Goal: Information Seeking & Learning: Learn about a topic

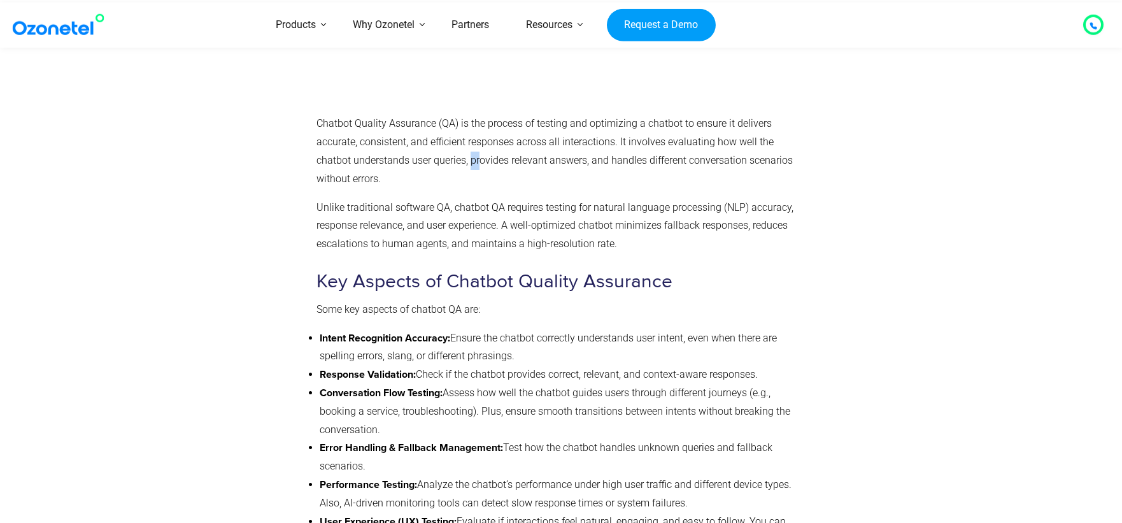
drag, startPoint x: 473, startPoint y: 150, endPoint x: 545, endPoint y: 151, distance: 72.0
click at [545, 151] on p "Chatbot Quality Assurance (QA) is the process of testing and optimizing a chatb…" at bounding box center [558, 151] width 483 height 73
click at [565, 150] on p "Chatbot Quality Assurance (QA) is the process of testing and optimizing a chatb…" at bounding box center [558, 151] width 483 height 73
click at [611, 150] on p "Chatbot Quality Assurance (QA) is the process of testing and optimizing a chatb…" at bounding box center [558, 151] width 483 height 73
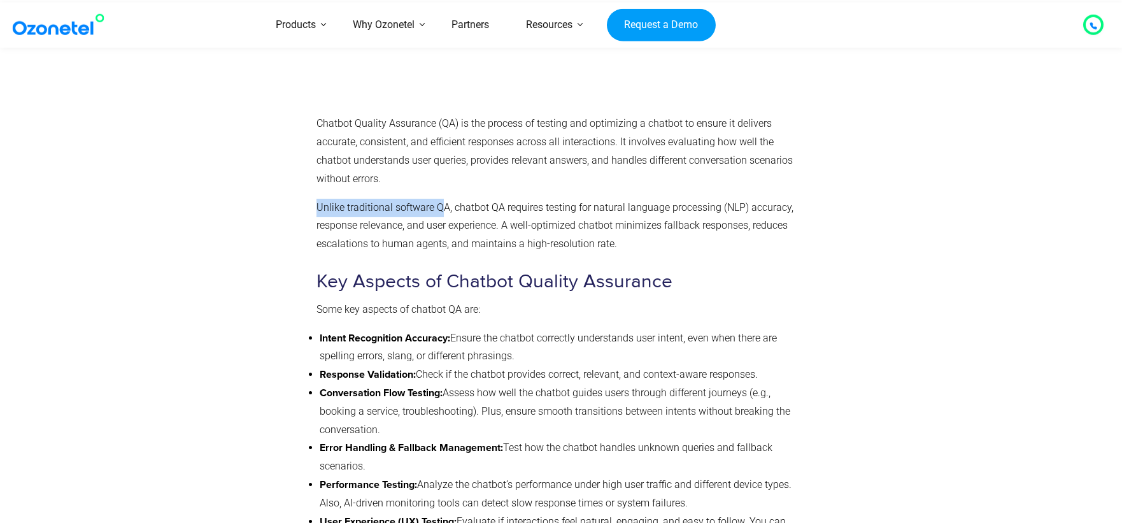
drag, startPoint x: 317, startPoint y: 195, endPoint x: 439, endPoint y: 196, distance: 122.3
click at [439, 199] on p "Unlike traditional software QA, chatbot QA requires testing for natural languag…" at bounding box center [558, 226] width 483 height 55
drag, startPoint x: 454, startPoint y: 194, endPoint x: 501, endPoint y: 194, distance: 47.1
click at [501, 199] on p "Unlike traditional software QA, chatbot QA requires testing for natural languag…" at bounding box center [558, 226] width 483 height 55
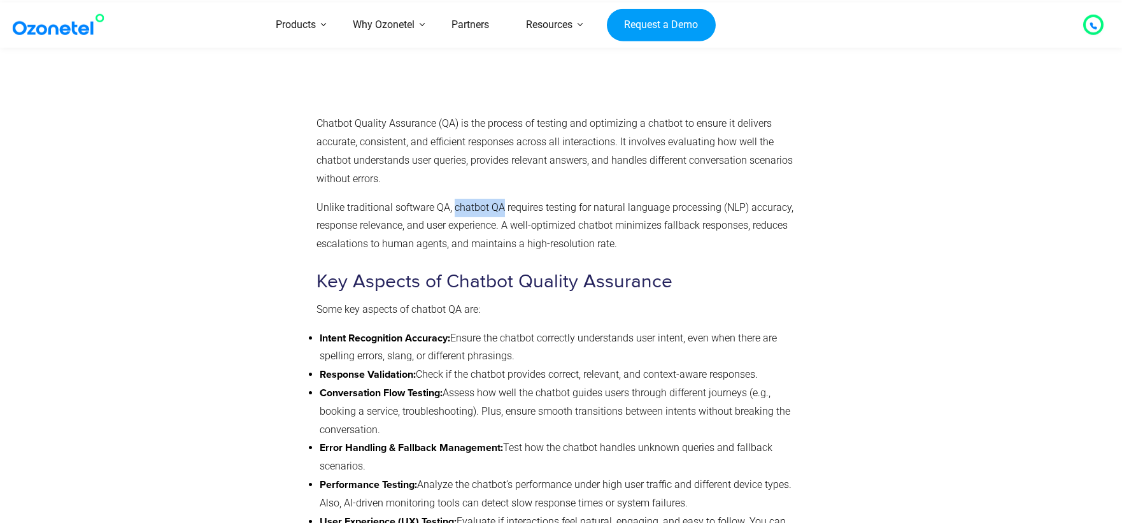
click at [501, 199] on p "Unlike traditional software QA, chatbot QA requires testing for natural languag…" at bounding box center [558, 226] width 483 height 55
drag, startPoint x: 502, startPoint y: 194, endPoint x: 748, endPoint y: 192, distance: 245.8
click at [748, 199] on p "Unlike traditional software QA, chatbot QA requires testing for natural languag…" at bounding box center [558, 226] width 483 height 55
drag, startPoint x: 317, startPoint y: 211, endPoint x: 402, endPoint y: 211, distance: 85.3
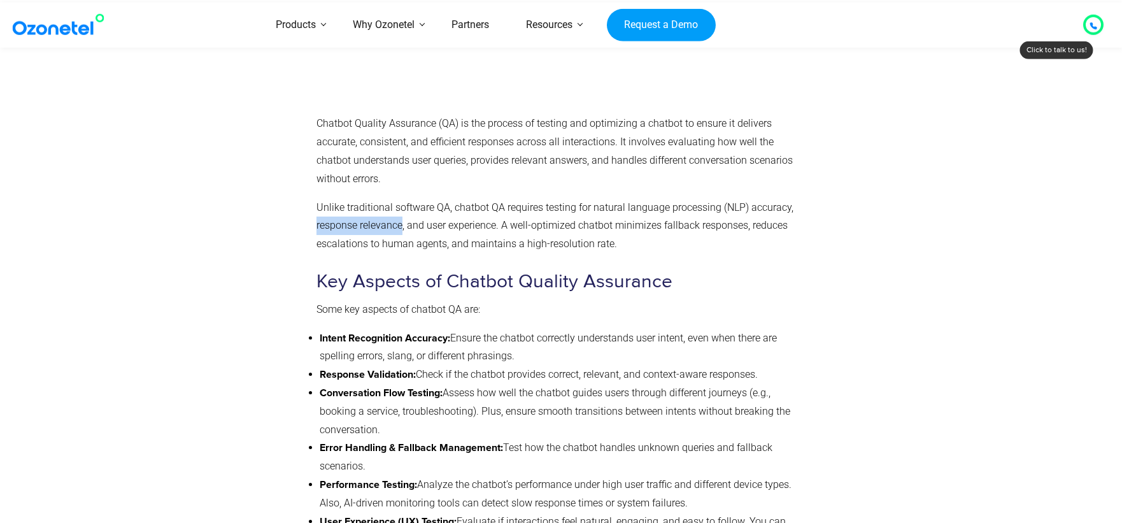
click at [402, 211] on p "Unlike traditional software QA, chatbot QA requires testing for natural languag…" at bounding box center [558, 226] width 483 height 55
click at [425, 210] on p "Unlike traditional software QA, chatbot QA requires testing for natural languag…" at bounding box center [558, 226] width 483 height 55
drag, startPoint x: 411, startPoint y: 210, endPoint x: 471, endPoint y: 210, distance: 59.9
click at [471, 210] on p "Unlike traditional software QA, chatbot QA requires testing for natural languag…" at bounding box center [558, 226] width 483 height 55
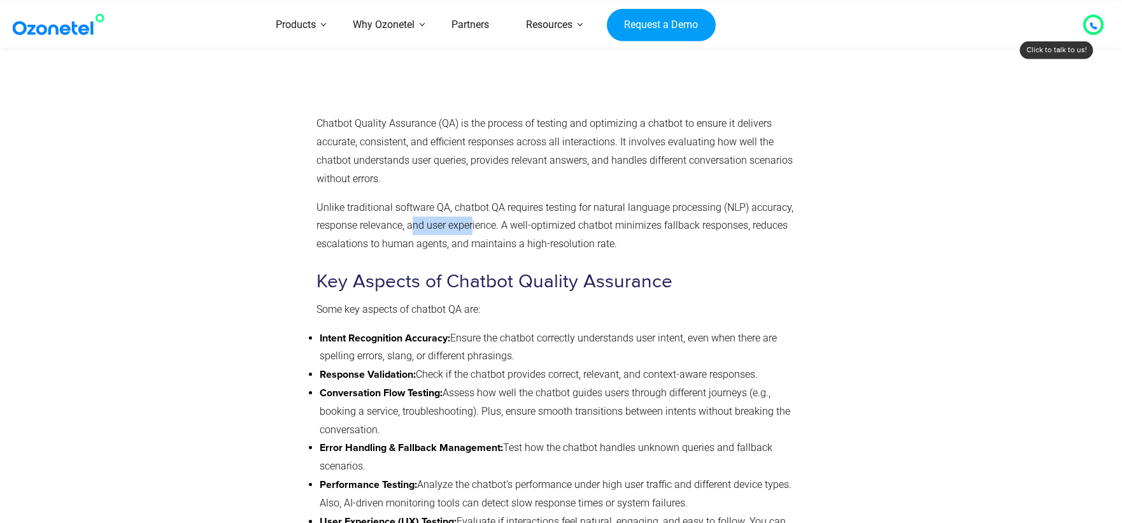
click at [471, 210] on p "Unlike traditional software QA, chatbot QA requires testing for natural languag…" at bounding box center [558, 226] width 483 height 55
click at [541, 208] on p "Unlike traditional software QA, chatbot QA requires testing for natural languag…" at bounding box center [558, 226] width 483 height 55
drag, startPoint x: 520, startPoint y: 208, endPoint x: 721, endPoint y: 211, distance: 200.6
click at [721, 211] on p "Unlike traditional software QA, chatbot QA requires testing for natural languag…" at bounding box center [558, 226] width 483 height 55
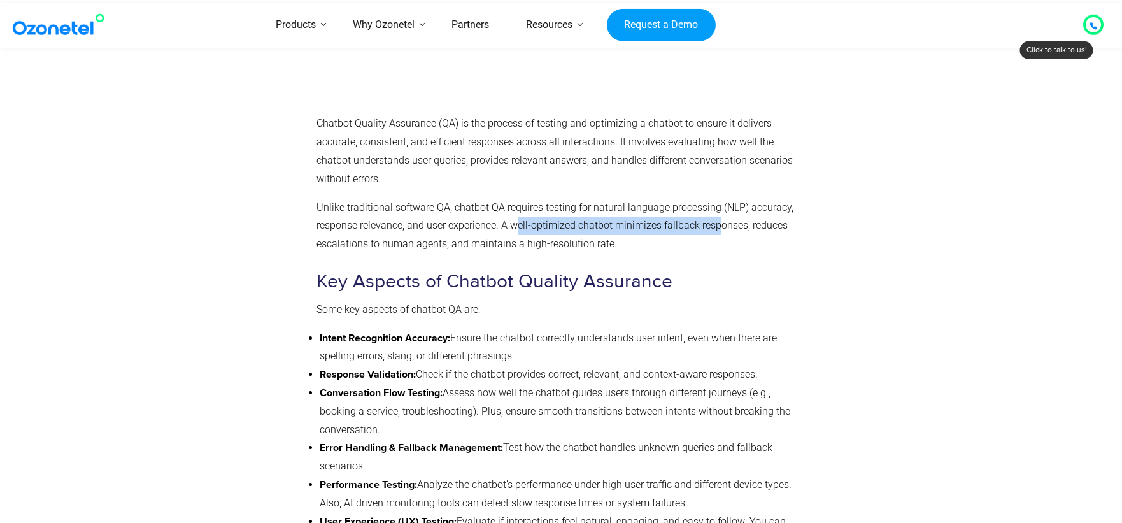
click at [708, 220] on p "Unlike traditional software QA, chatbot QA requires testing for natural languag…" at bounding box center [558, 226] width 483 height 55
click at [608, 224] on p "Unlike traditional software QA, chatbot QA requires testing for natural languag…" at bounding box center [558, 226] width 483 height 55
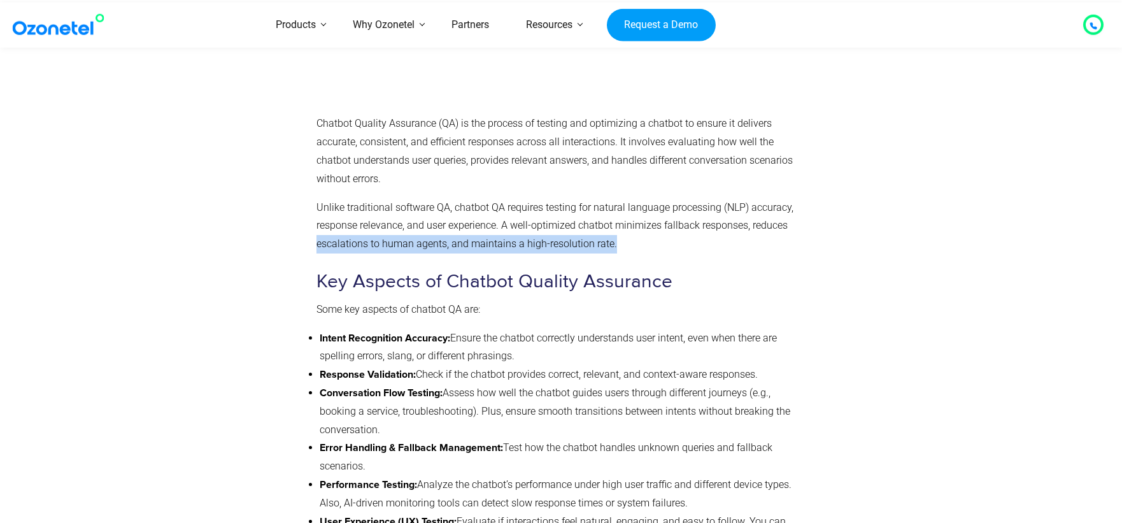
drag, startPoint x: 311, startPoint y: 231, endPoint x: 655, endPoint y: 232, distance: 343.3
click at [655, 232] on div "What is Chatbot Quality Assurance? Chatbot Quality Assurance (QA) is the proces…" at bounding box center [558, 111] width 496 height 907
click at [655, 232] on p "Unlike traditional software QA, chatbot QA requires testing for natural languag…" at bounding box center [558, 226] width 483 height 55
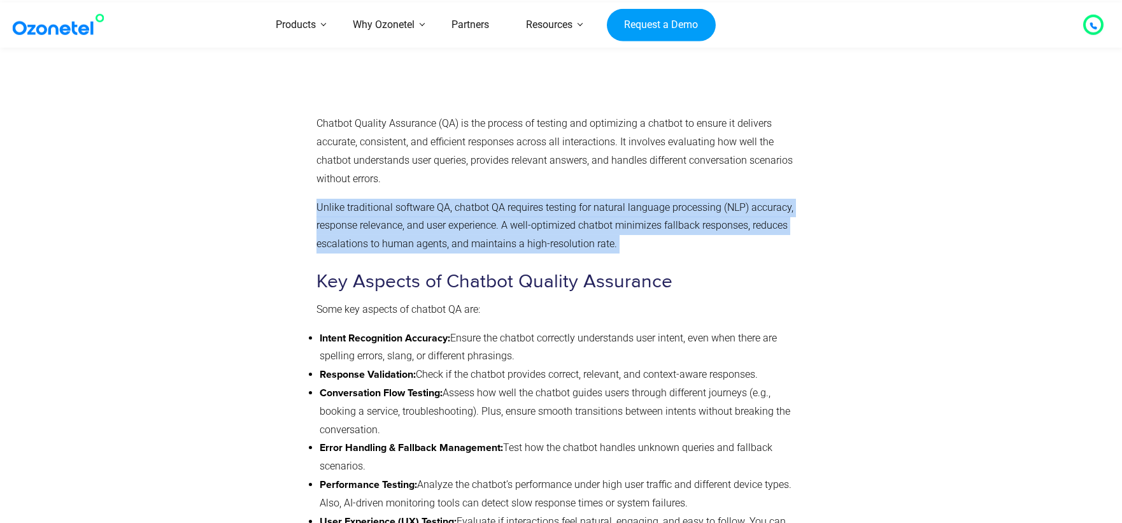
click at [655, 232] on p "Unlike traditional software QA, chatbot QA requires testing for natural languag…" at bounding box center [558, 226] width 483 height 55
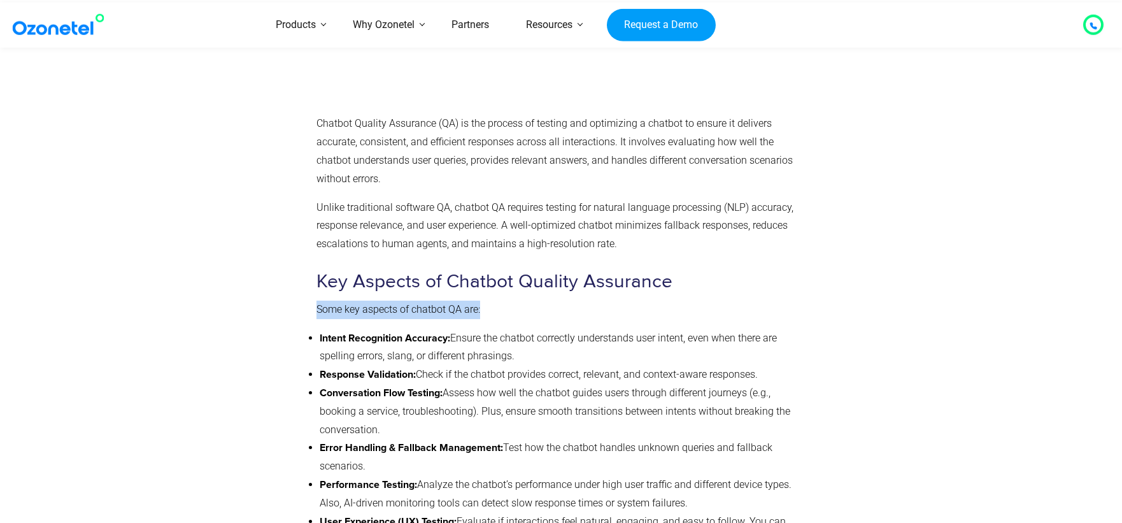
drag, startPoint x: 311, startPoint y: 298, endPoint x: 513, endPoint y: 308, distance: 201.5
click at [513, 306] on div "What is Chatbot Quality Assurance? Chatbot Quality Assurance (QA) is the proces…" at bounding box center [558, 111] width 496 height 907
click at [501, 366] on li "Response Validation: Check if the chatbot provides correct, relevant, and conte…" at bounding box center [560, 375] width 480 height 18
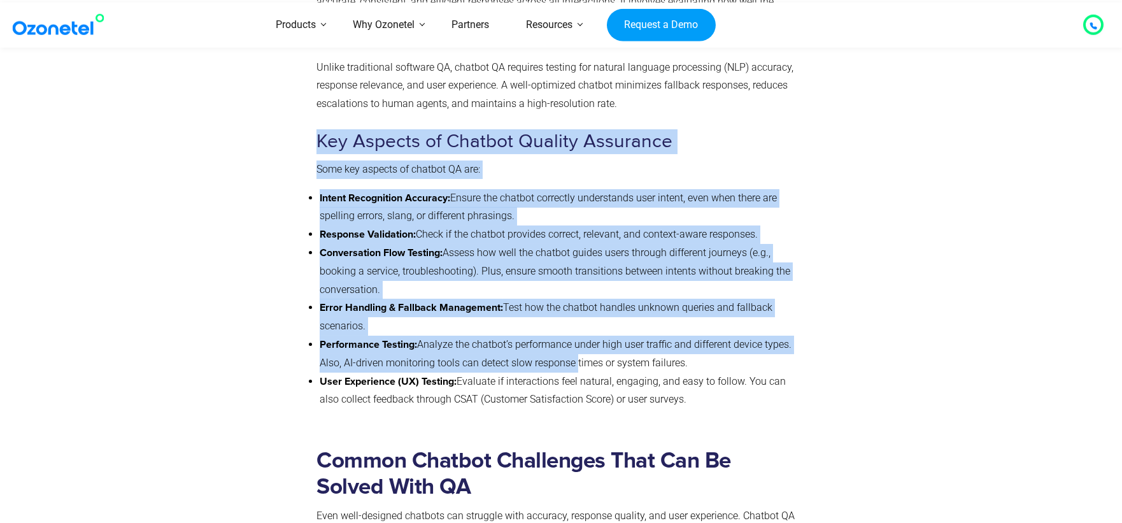
drag, startPoint x: 322, startPoint y: 131, endPoint x: 573, endPoint y: 346, distance: 330.5
click at [496, 336] on li "Performance Testing: Analyze the chatbot’s performance under high user traffic …" at bounding box center [560, 354] width 480 height 37
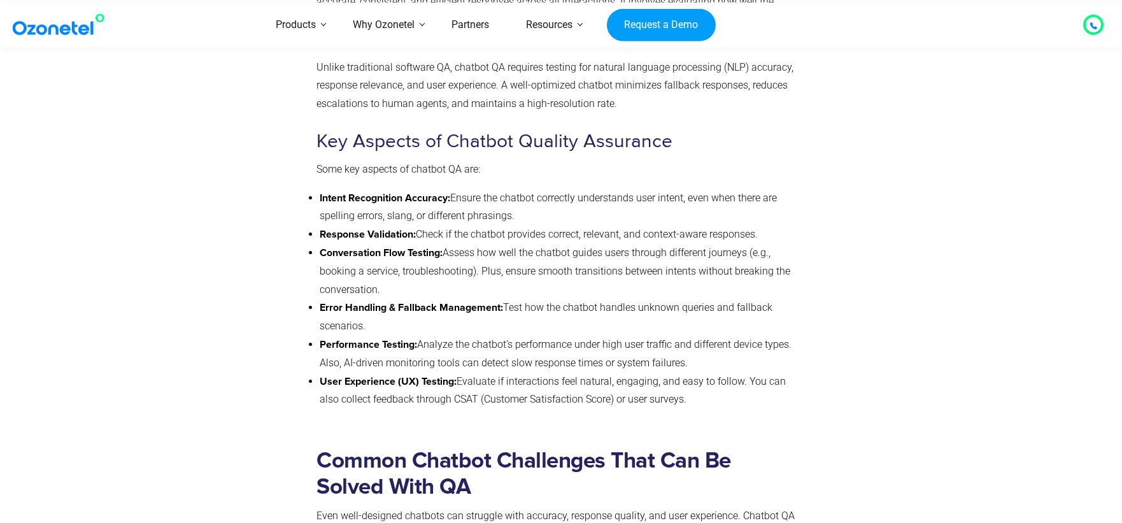
scroll to position [1099, 0]
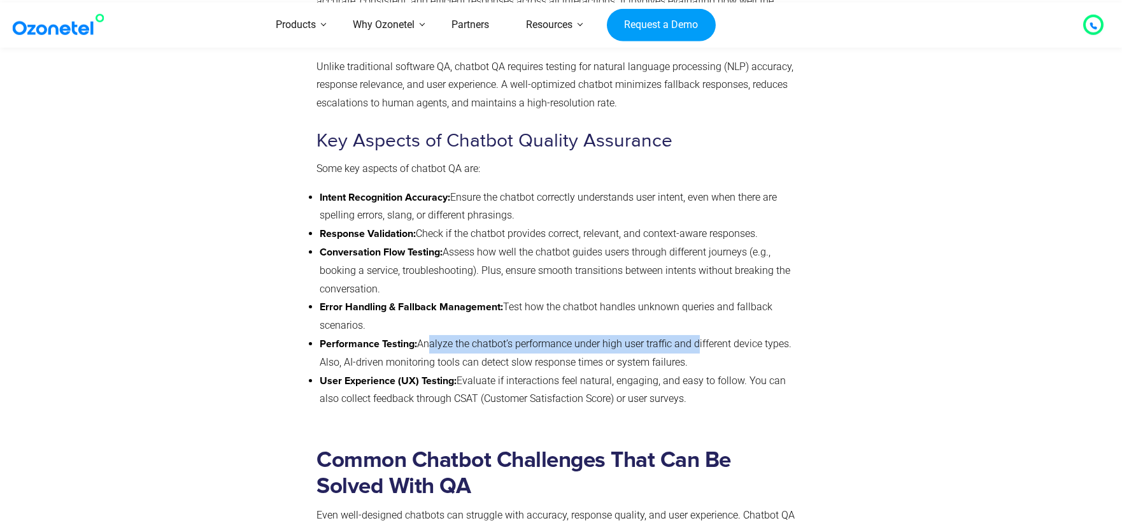
drag, startPoint x: 424, startPoint y: 332, endPoint x: 696, endPoint y: 327, distance: 272.0
click at [696, 335] on li "Performance Testing: Analyze the chatbot’s performance under high user traffic …" at bounding box center [560, 353] width 480 height 37
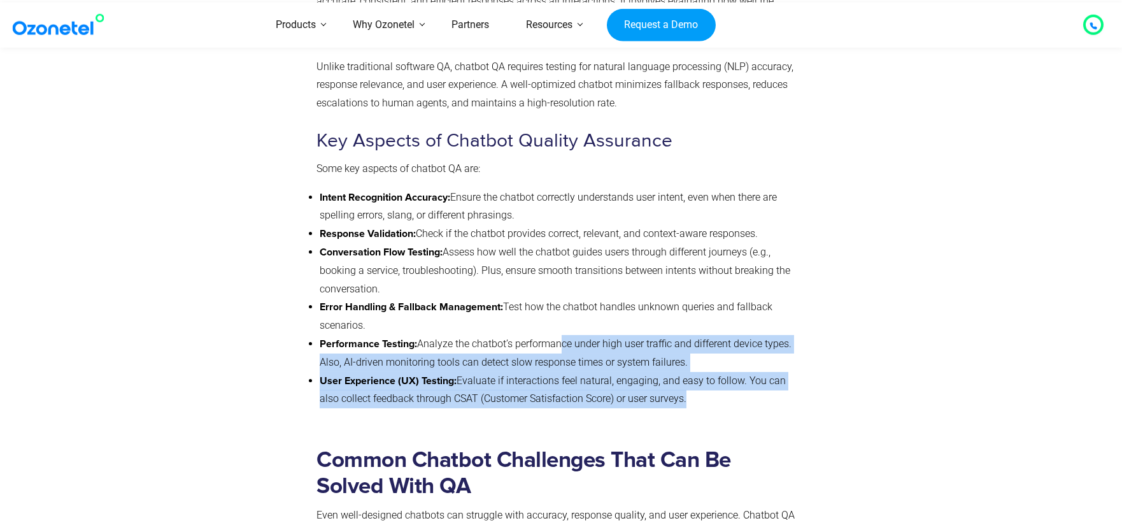
drag, startPoint x: 569, startPoint y: 331, endPoint x: 820, endPoint y: 333, distance: 250.9
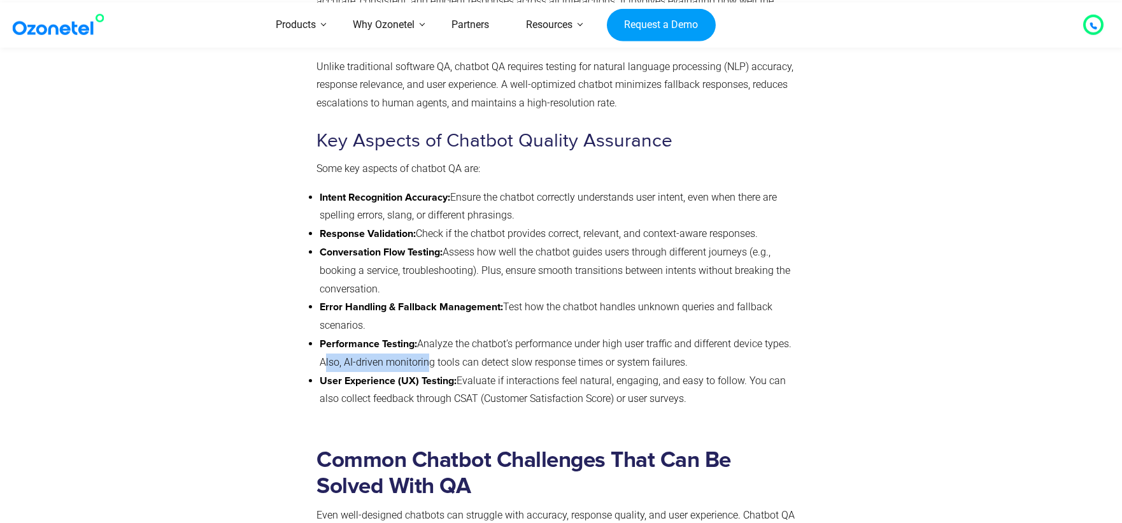
drag, startPoint x: 322, startPoint y: 352, endPoint x: 422, endPoint y: 350, distance: 99.4
click at [422, 350] on li "Performance Testing: Analyze the chatbot’s performance under high user traffic …" at bounding box center [560, 353] width 480 height 37
drag, startPoint x: 321, startPoint y: 350, endPoint x: 467, endPoint y: 353, distance: 145.9
click at [467, 353] on li "Performance Testing: Analyze the chatbot’s performance under high user traffic …" at bounding box center [560, 353] width 480 height 37
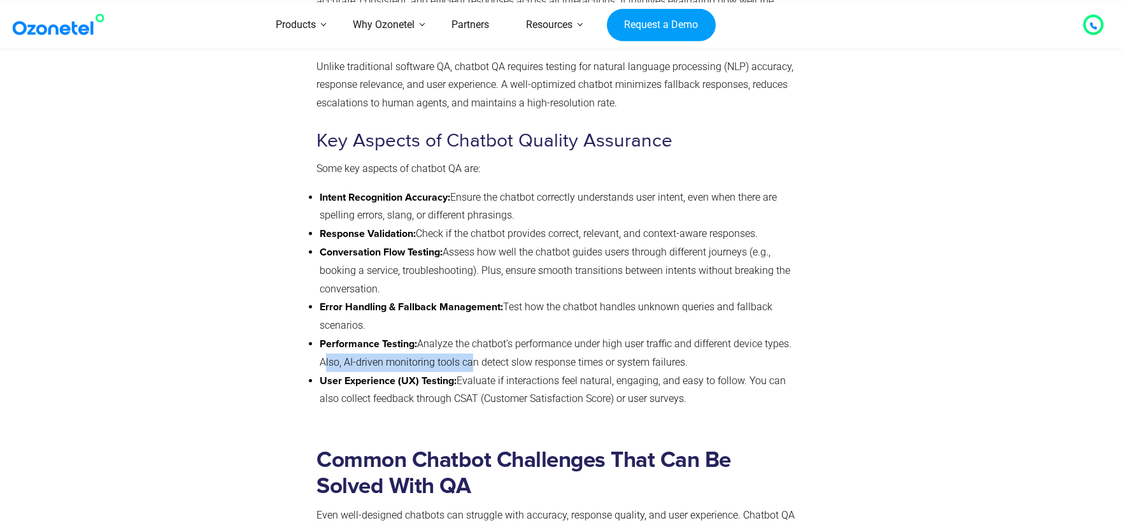
click at [462, 346] on li "Performance Testing: Analyze the chatbot’s performance under high user traffic …" at bounding box center [560, 353] width 480 height 37
drag, startPoint x: 460, startPoint y: 343, endPoint x: 485, endPoint y: 346, distance: 25.7
click at [485, 346] on li "Performance Testing: Analyze the chatbot’s performance under high user traffic …" at bounding box center [560, 353] width 480 height 37
drag, startPoint x: 485, startPoint y: 346, endPoint x: 530, endPoint y: 346, distance: 45.2
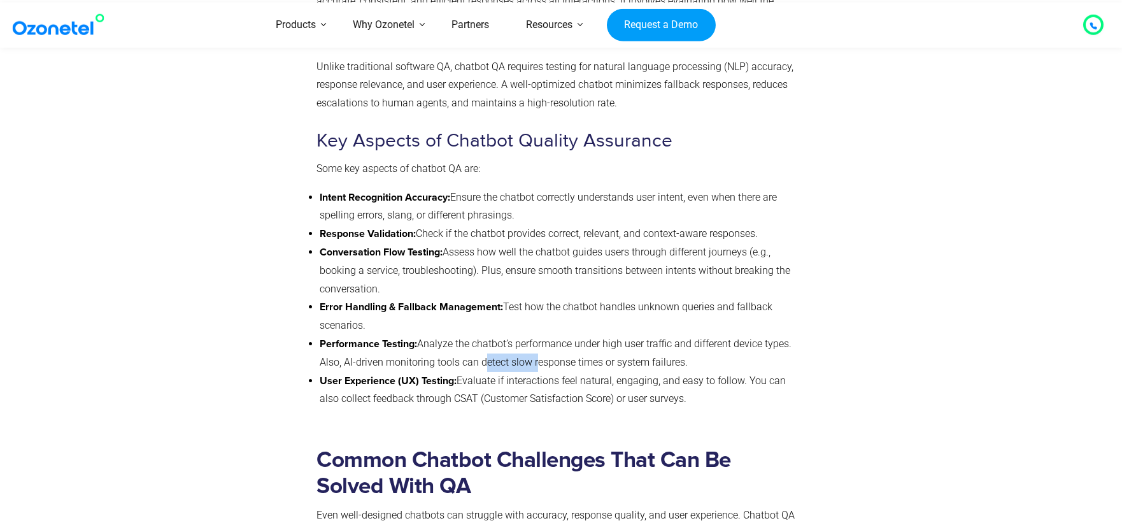
click at [530, 346] on li "Performance Testing: Analyze the chatbot’s performance under high user traffic …" at bounding box center [560, 353] width 480 height 37
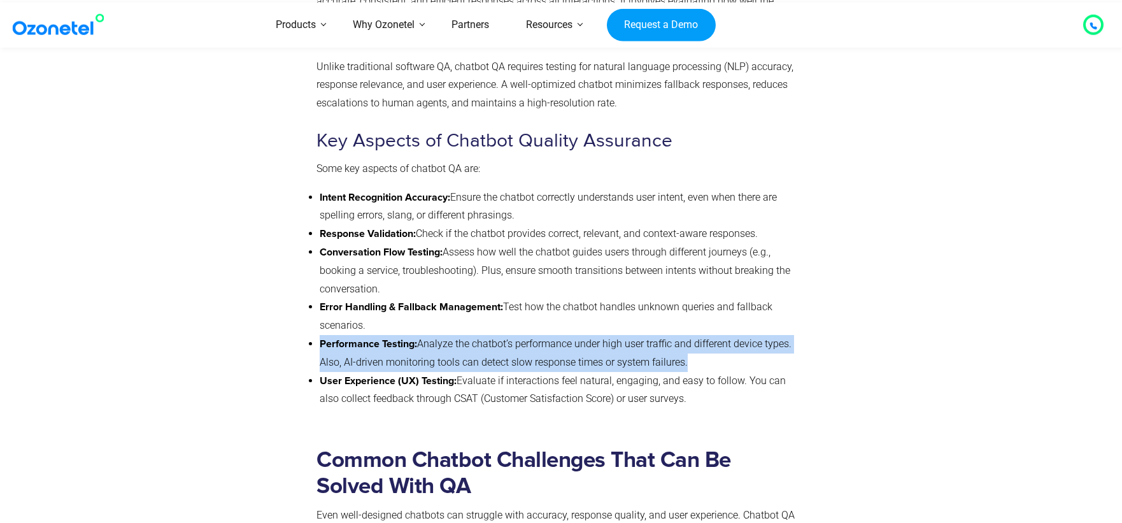
click at [530, 346] on li "Performance Testing: Analyze the chatbot’s performance under high user traffic …" at bounding box center [560, 353] width 480 height 37
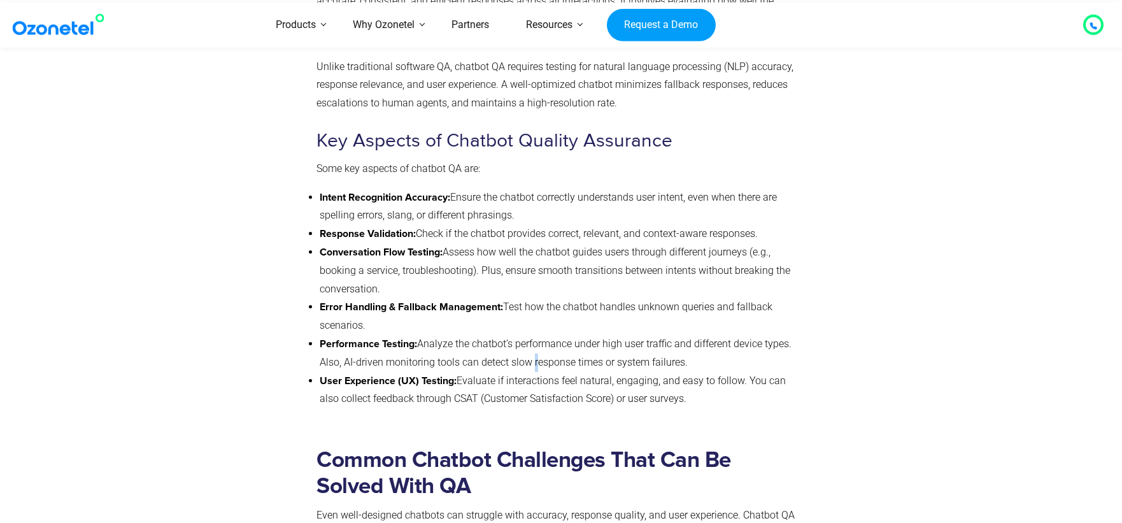
click at [530, 346] on li "Performance Testing: Analyze the chatbot’s performance under high user traffic …" at bounding box center [560, 353] width 480 height 37
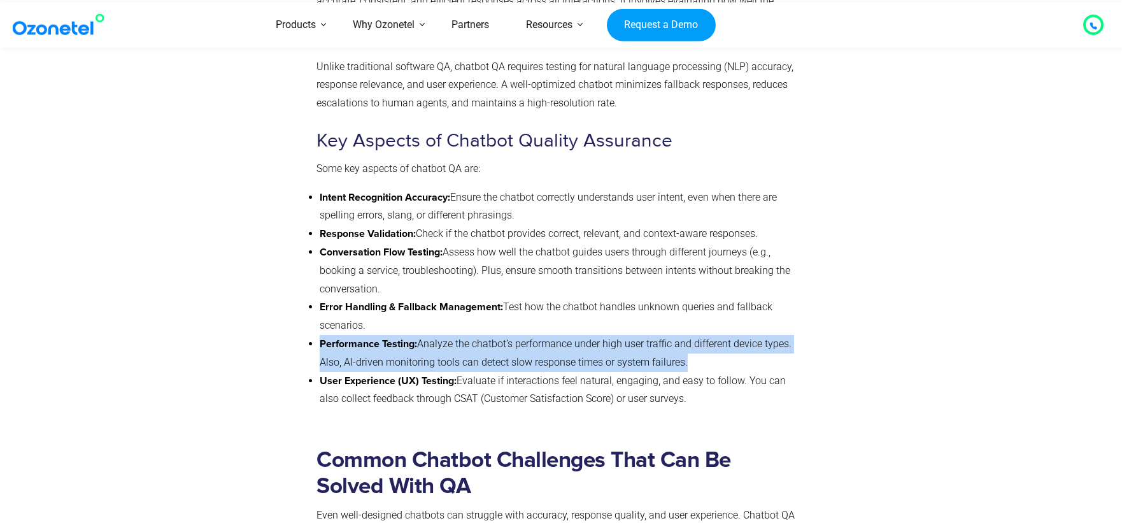
click at [530, 346] on li "Performance Testing: Analyze the chatbot’s performance under high user traffic …" at bounding box center [560, 353] width 480 height 37
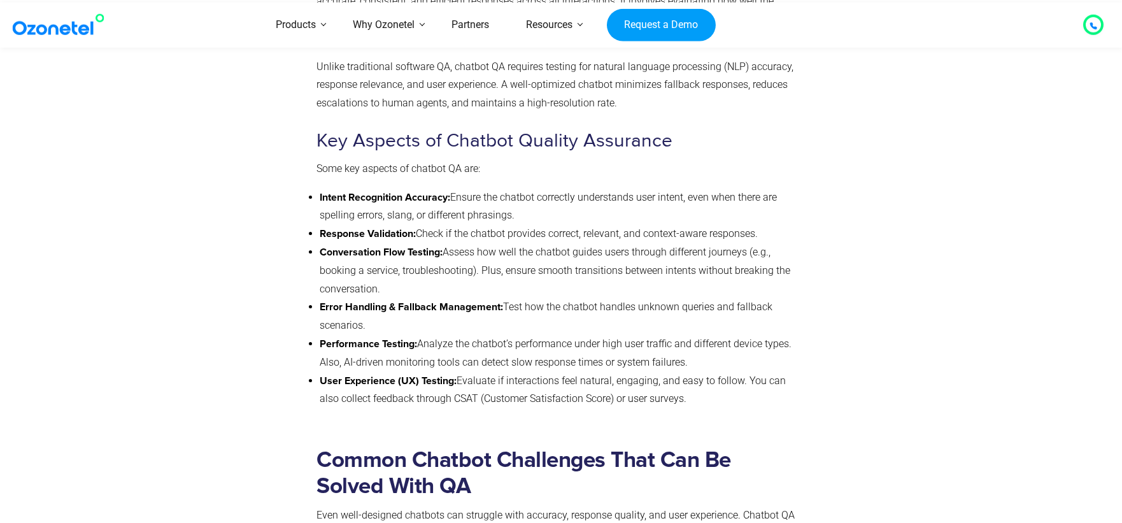
click at [523, 372] on li "User Experience (UX) Testing: Evaluate if interactions feel natural, engaging, …" at bounding box center [560, 390] width 480 height 37
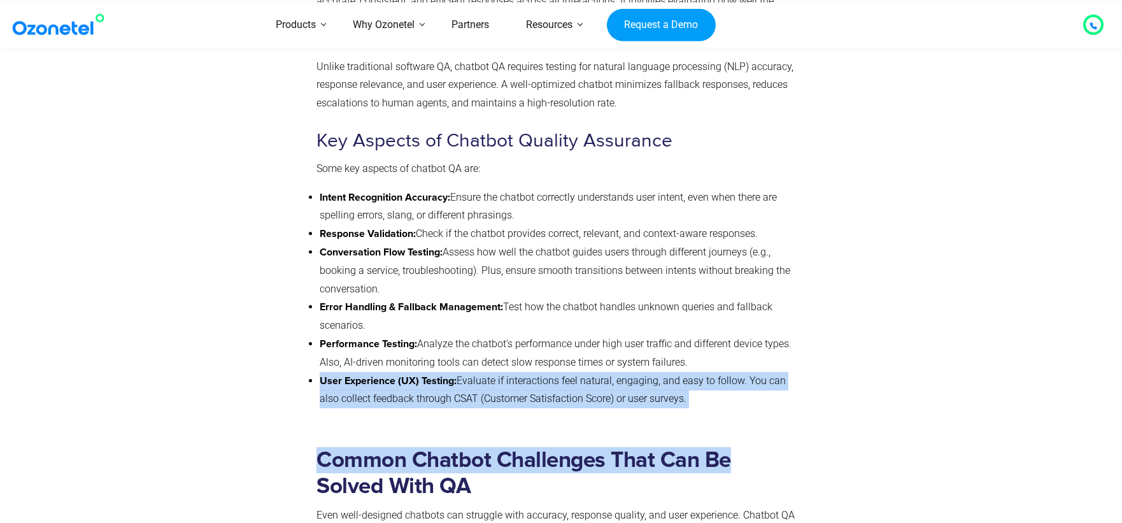
drag, startPoint x: 333, startPoint y: 364, endPoint x: 734, endPoint y: 379, distance: 400.8
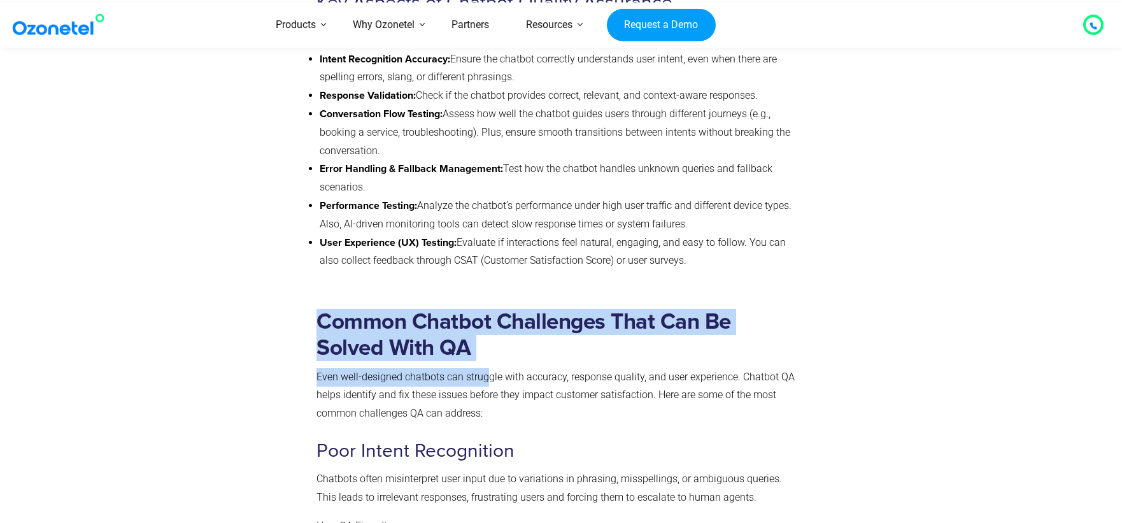
drag, startPoint x: 319, startPoint y: 323, endPoint x: 485, endPoint y: 350, distance: 168.5
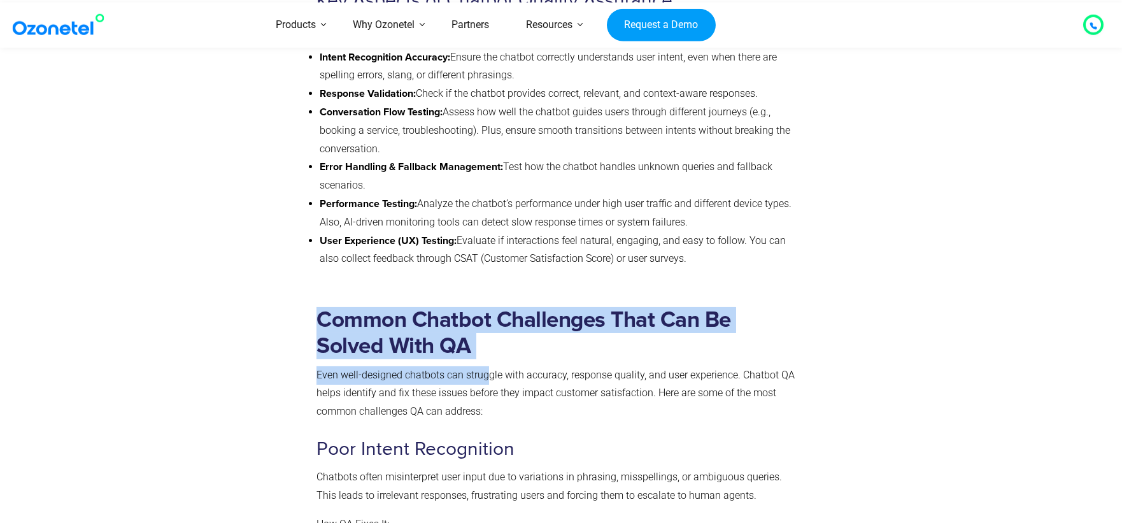
click at [496, 338] on h2 "Common Chatbot Challenges That Can Be Solved With QA" at bounding box center [558, 333] width 483 height 52
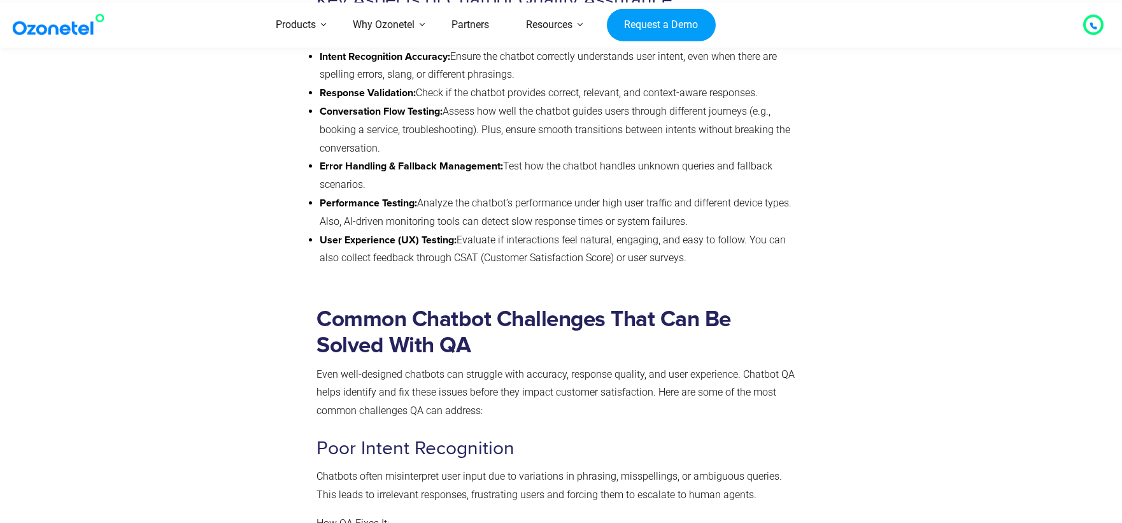
click at [496, 338] on h2 "Common Chatbot Challenges That Can Be Solved With QA" at bounding box center [558, 332] width 483 height 52
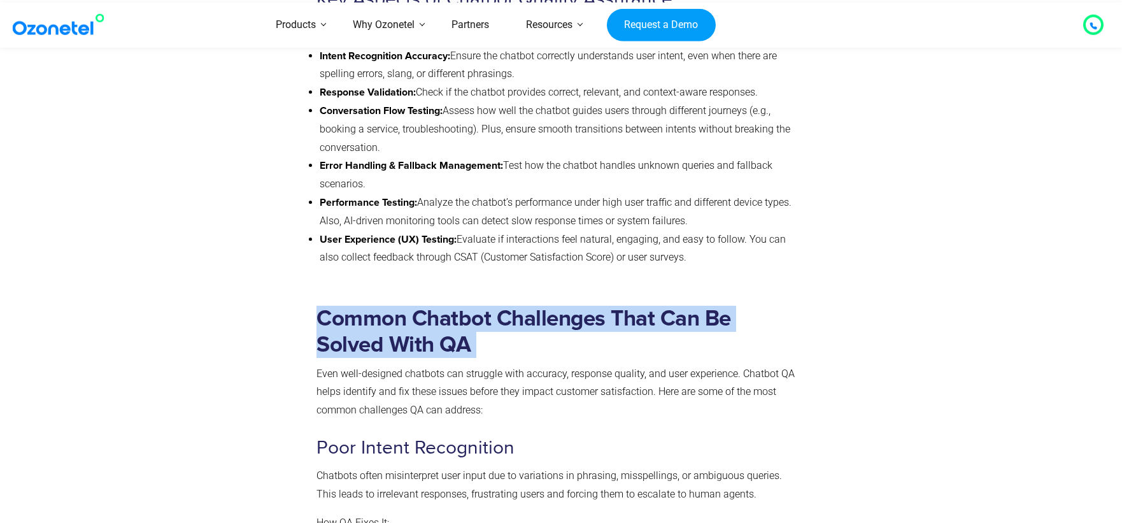
click at [496, 338] on h2 "Common Chatbot Challenges That Can Be Solved With QA" at bounding box center [558, 332] width 483 height 52
click at [479, 313] on h2 "Common Chatbot Challenges That Can Be Solved With QA" at bounding box center [558, 332] width 483 height 52
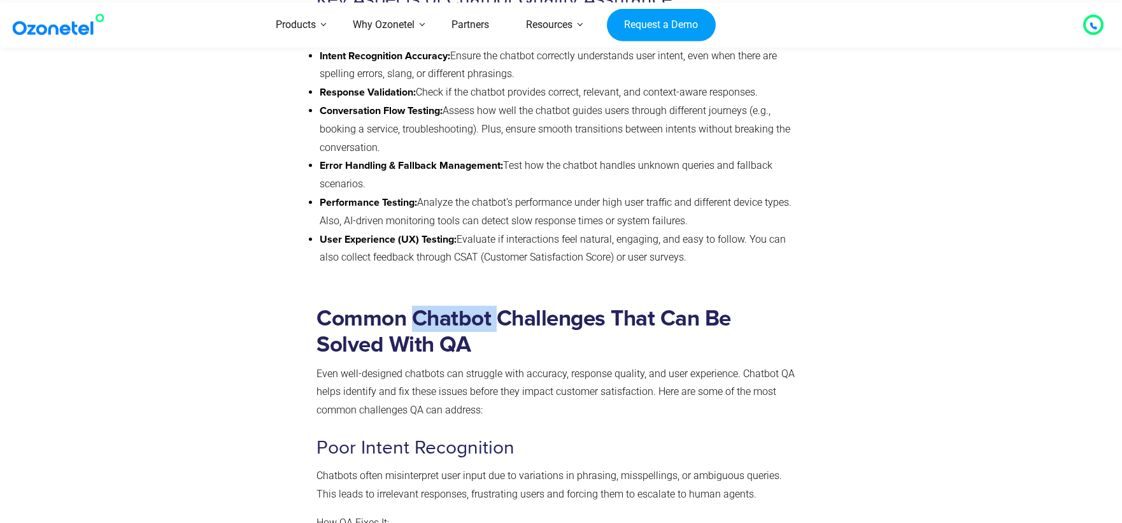
click at [479, 313] on h2 "Common Chatbot Challenges That Can Be Solved With QA" at bounding box center [558, 332] width 483 height 52
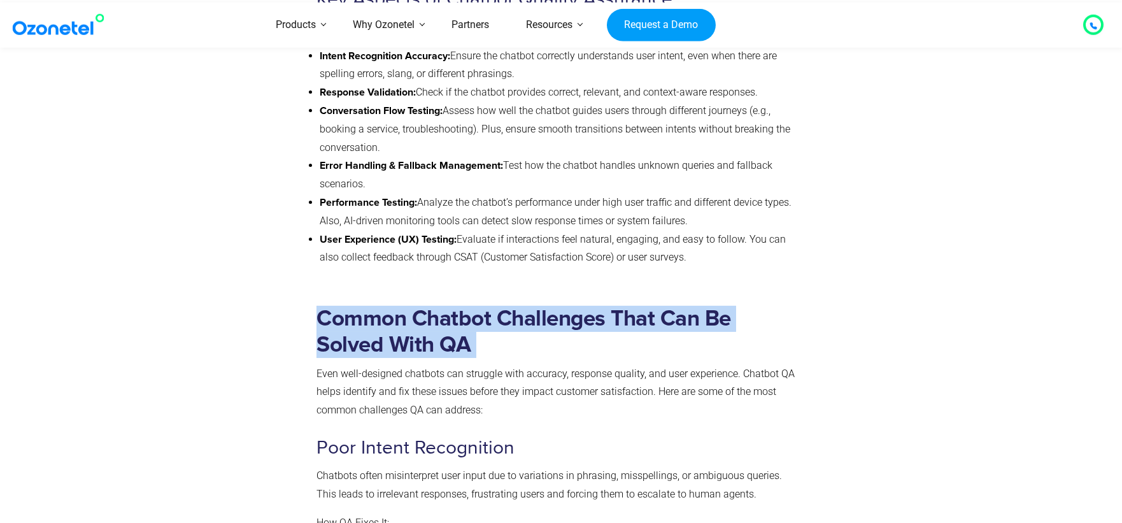
click at [480, 313] on h2 "Common Chatbot Challenges That Can Be Solved With QA" at bounding box center [558, 332] width 483 height 52
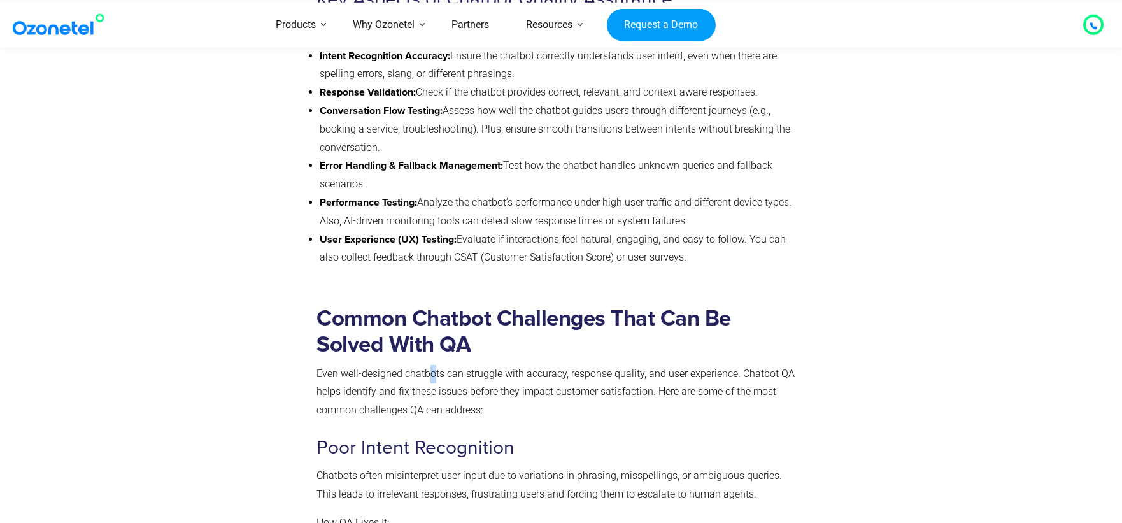
drag, startPoint x: 430, startPoint y: 349, endPoint x: 418, endPoint y: 355, distance: 14.0
click at [437, 365] on p "Even well-designed chatbots can struggle with accuracy, response quality, and u…" at bounding box center [558, 392] width 483 height 55
drag, startPoint x: 323, startPoint y: 359, endPoint x: 525, endPoint y: 359, distance: 202.5
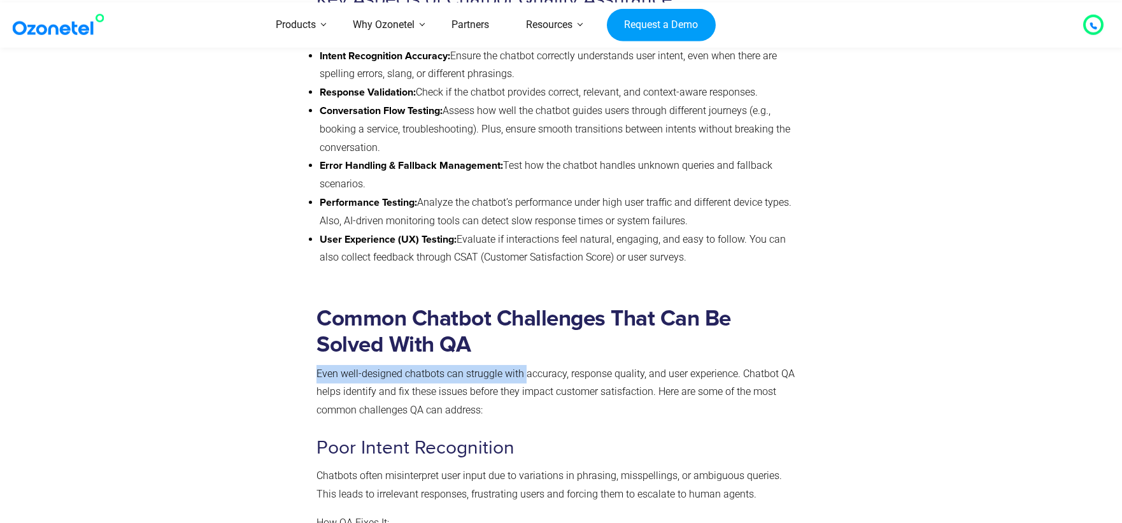
click at [525, 365] on p "Even well-designed chatbots can struggle with accuracy, response quality, and u…" at bounding box center [558, 392] width 483 height 55
drag, startPoint x: 554, startPoint y: 358, endPoint x: 589, endPoint y: 357, distance: 35.0
click at [589, 365] on p "Even well-designed chatbots can struggle with accuracy, response quality, and u…" at bounding box center [558, 392] width 483 height 55
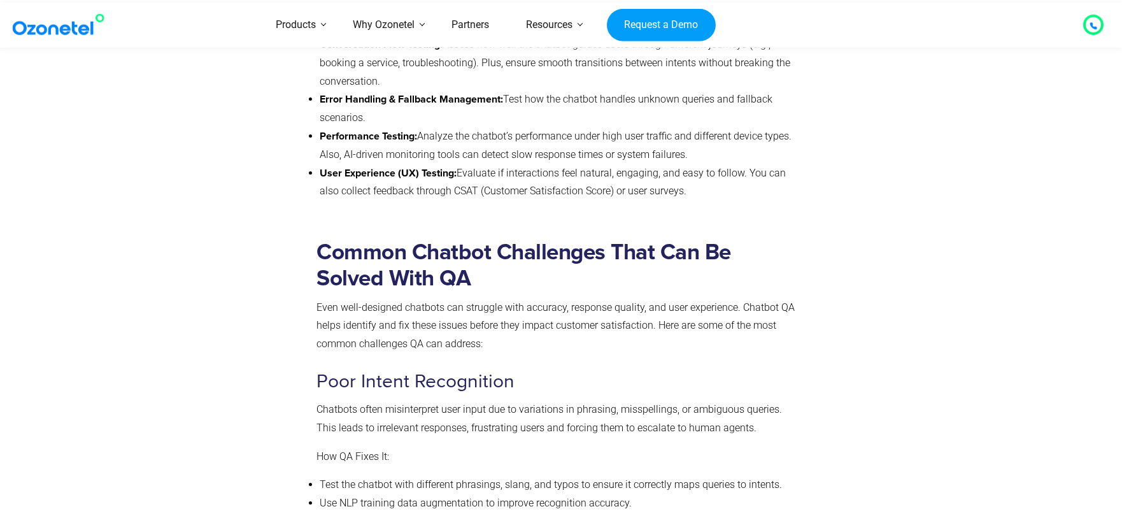
scroll to position [1307, 0]
drag, startPoint x: 318, startPoint y: 366, endPoint x: 535, endPoint y: 366, distance: 217.2
click at [535, 369] on h3 "Poor Intent Recognition" at bounding box center [558, 381] width 483 height 25
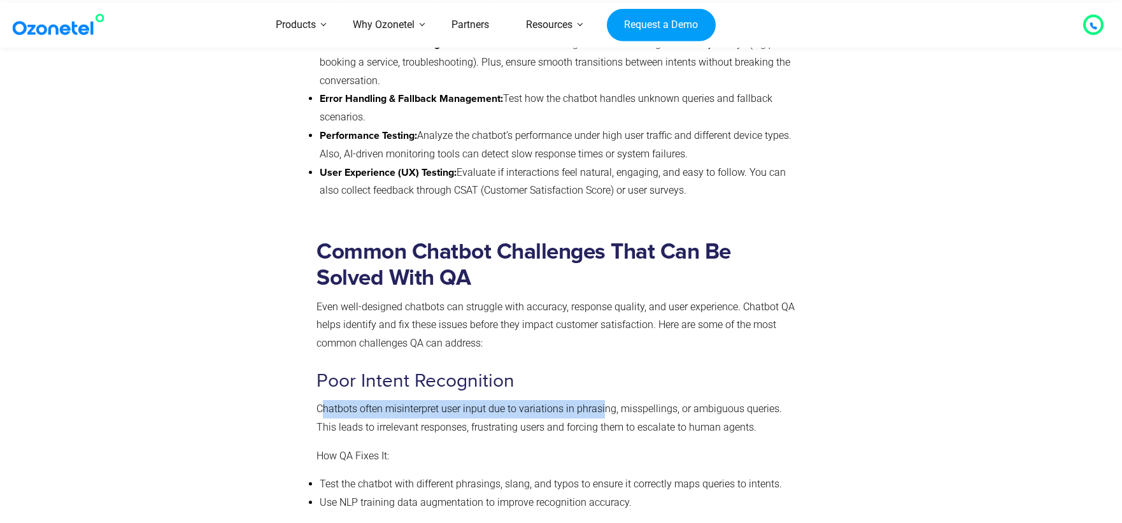
drag, startPoint x: 322, startPoint y: 396, endPoint x: 602, endPoint y: 385, distance: 279.8
click at [602, 400] on p "Chatbots often misinterpret user input due to variations in phrasing, misspelli…" at bounding box center [558, 418] width 483 height 37
drag, startPoint x: 334, startPoint y: 397, endPoint x: 585, endPoint y: 387, distance: 251.8
click at [585, 400] on p "Chatbots often misinterpret user input due to variations in phrasing, misspelli…" at bounding box center [558, 418] width 483 height 37
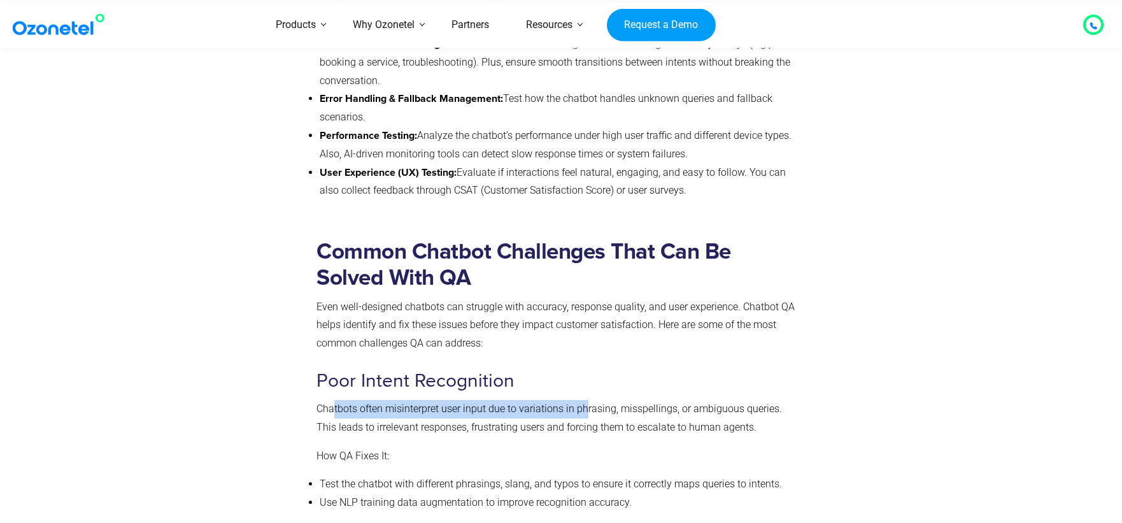
click at [589, 400] on p "Chatbots often misinterpret user input due to variations in phrasing, misspelli…" at bounding box center [558, 418] width 483 height 37
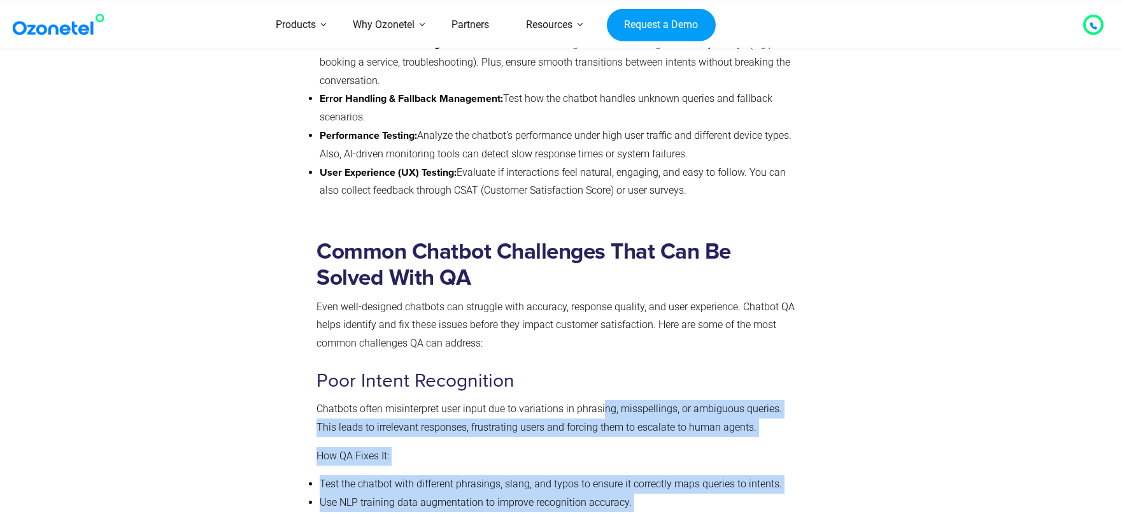
drag, startPoint x: 613, startPoint y: 385, endPoint x: 872, endPoint y: 383, distance: 259.2
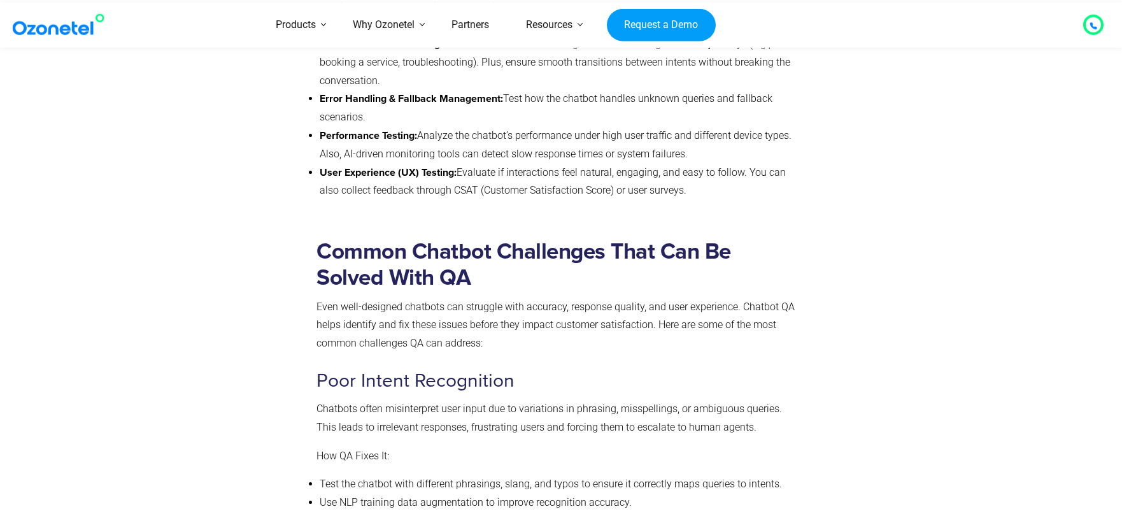
click at [597, 401] on p "Chatbots often misinterpret user input due to variations in phrasing, misspelli…" at bounding box center [558, 418] width 483 height 37
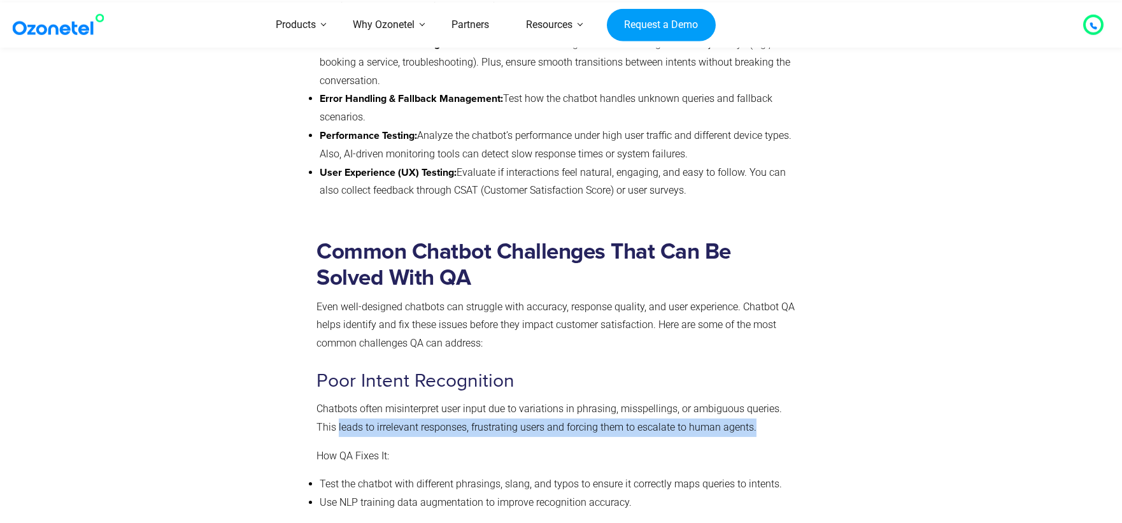
drag, startPoint x: 314, startPoint y: 412, endPoint x: 757, endPoint y: 404, distance: 443.3
click at [757, 404] on p "Chatbots often misinterpret user input due to variations in phrasing, misspelli…" at bounding box center [558, 418] width 483 height 37
drag, startPoint x: 411, startPoint y: 413, endPoint x: 773, endPoint y: 408, distance: 362.4
click at [769, 408] on p "Chatbots often misinterpret user input due to variations in phrasing, misspelli…" at bounding box center [558, 418] width 483 height 37
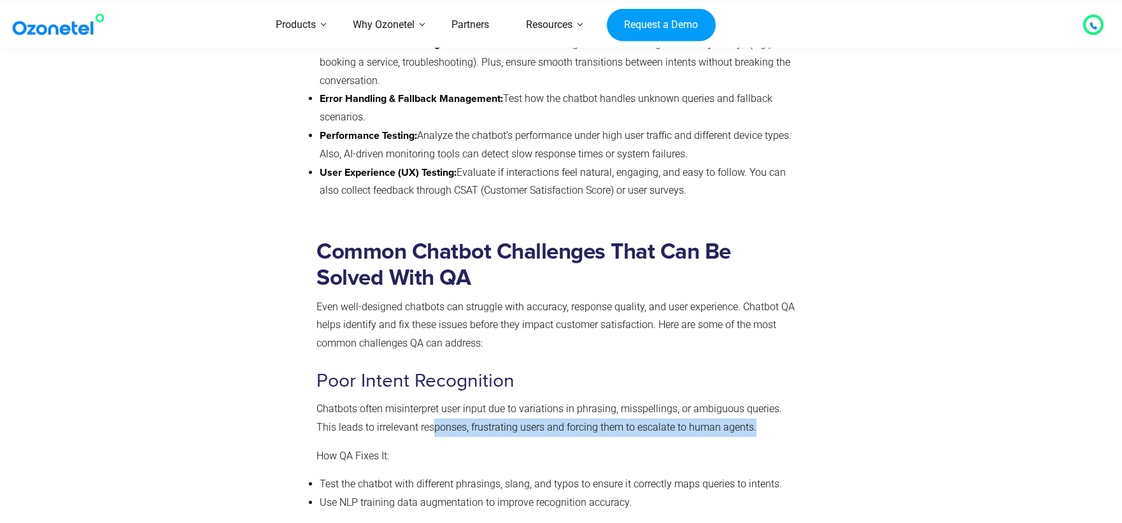
click at [773, 408] on p "Chatbots often misinterpret user input due to variations in phrasing, misspelli…" at bounding box center [558, 418] width 483 height 37
click at [478, 447] on p "How QA Fixes It:" at bounding box center [558, 456] width 483 height 18
click at [484, 447] on p "How QA Fixes It:" at bounding box center [558, 456] width 483 height 18
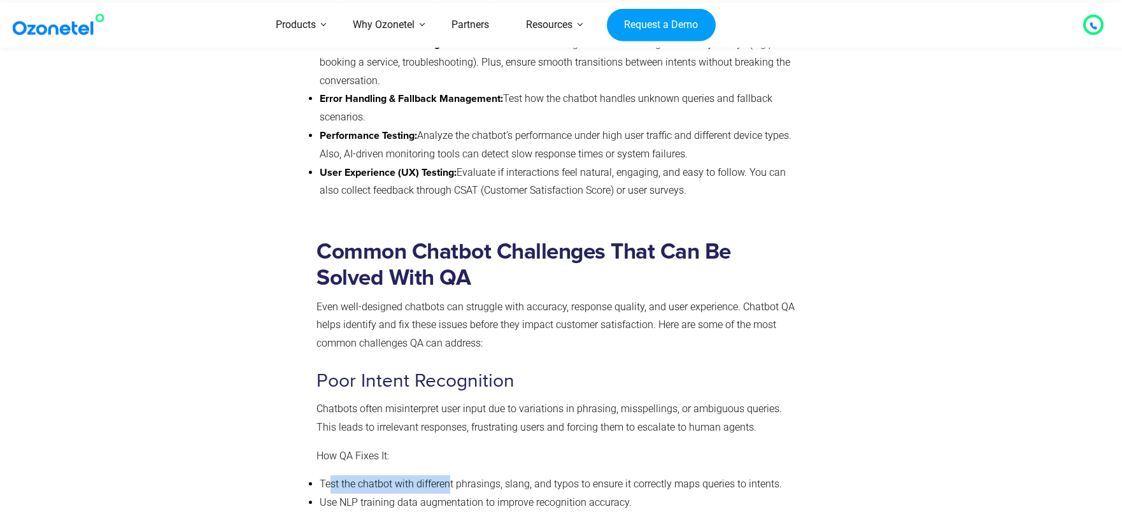
drag, startPoint x: 332, startPoint y: 465, endPoint x: 452, endPoint y: 464, distance: 119.7
click at [452, 475] on li "Test the chatbot with different phrasings, slang, and typos to ensure it correc…" at bounding box center [560, 484] width 480 height 18
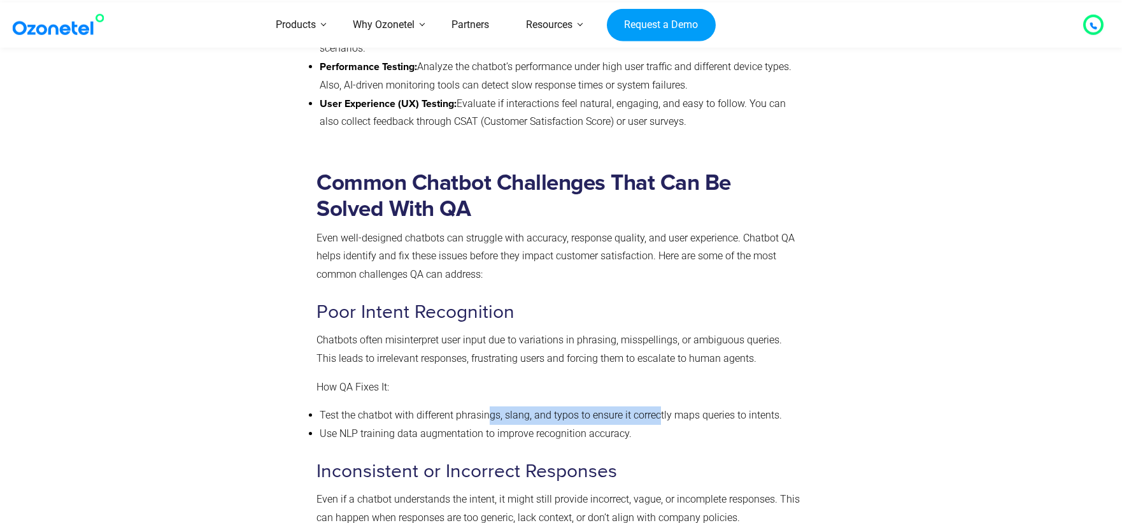
drag, startPoint x: 492, startPoint y: 394, endPoint x: 667, endPoint y: 388, distance: 175.2
click at [667, 406] on li "Test the chatbot with different phrasings, slang, and typos to ensure it correc…" at bounding box center [560, 415] width 480 height 18
click at [667, 405] on li "Test the chatbot with different phrasings, slang, and typos to ensure it correc…" at bounding box center [560, 414] width 480 height 18
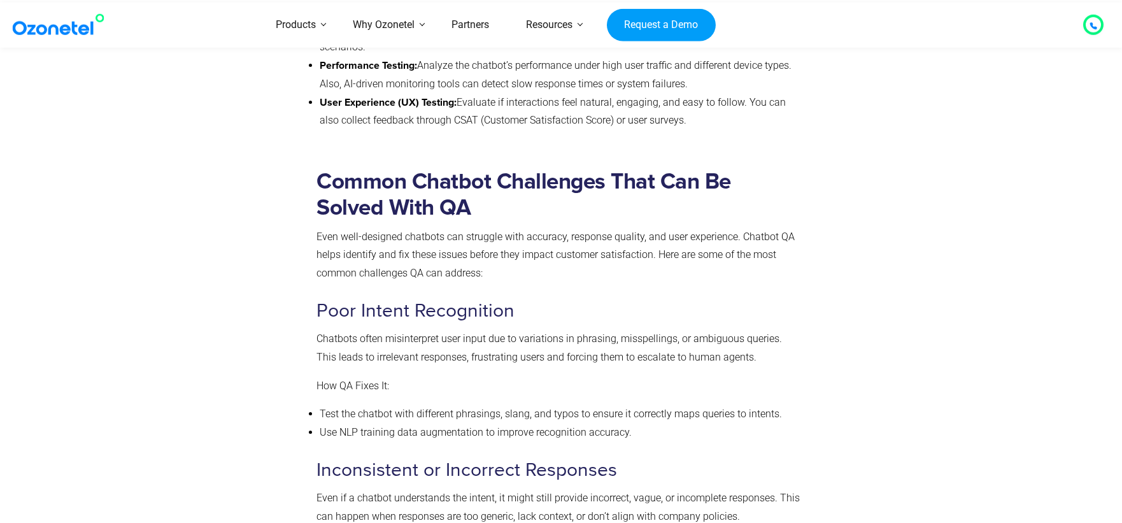
scroll to position [1377, 0]
click at [549, 405] on li "Test the chatbot with different phrasings, slang, and typos to ensure it correc…" at bounding box center [560, 414] width 480 height 18
drag, startPoint x: 536, startPoint y: 392, endPoint x: 801, endPoint y: 390, distance: 264.9
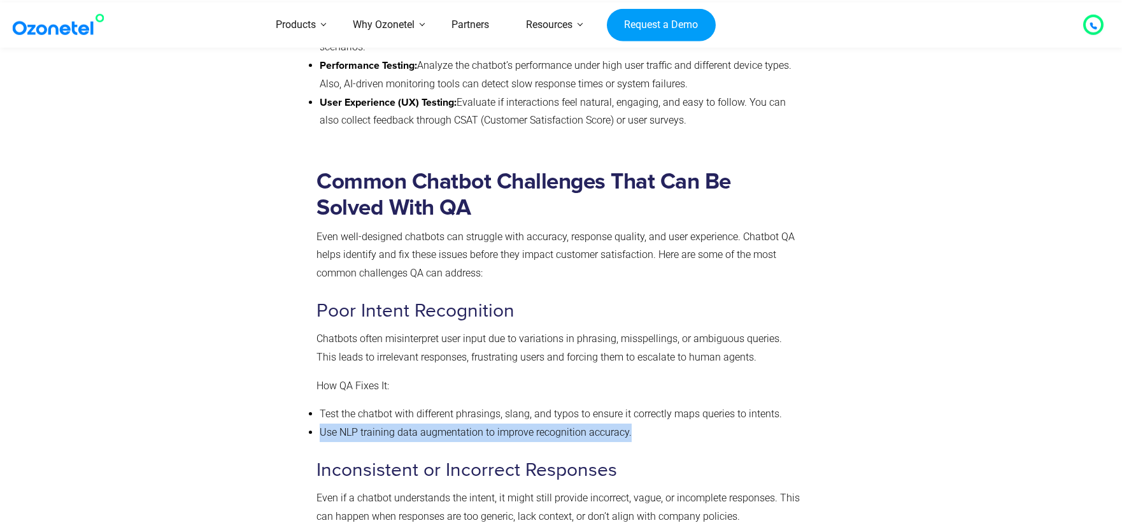
drag, startPoint x: 322, startPoint y: 409, endPoint x: 669, endPoint y: 406, distance: 347.1
click at [669, 423] on li "Use NLP training data augmentation to improve recognition accuracy." at bounding box center [560, 432] width 480 height 18
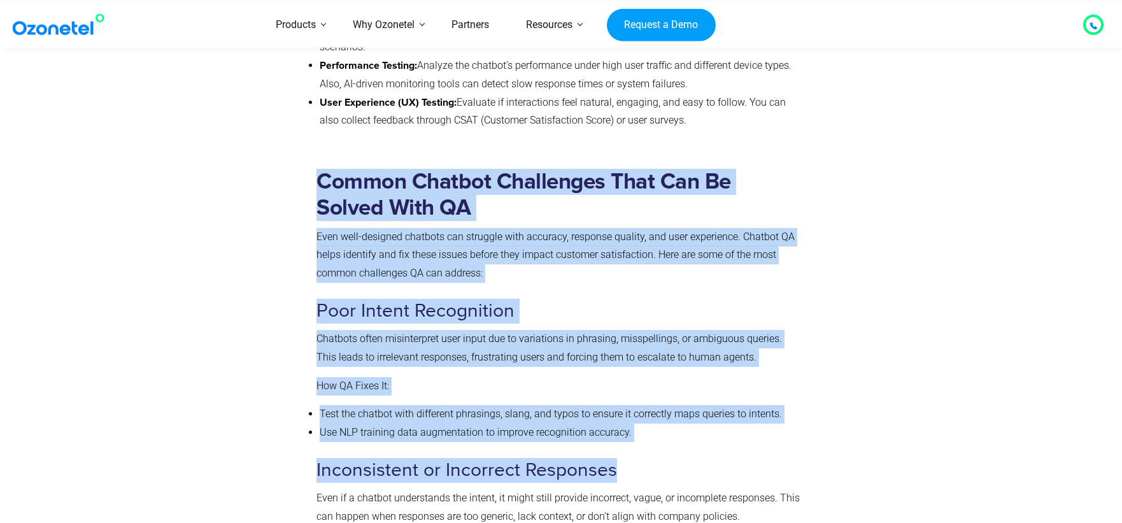
drag, startPoint x: 302, startPoint y: 445, endPoint x: 675, endPoint y: 431, distance: 372.8
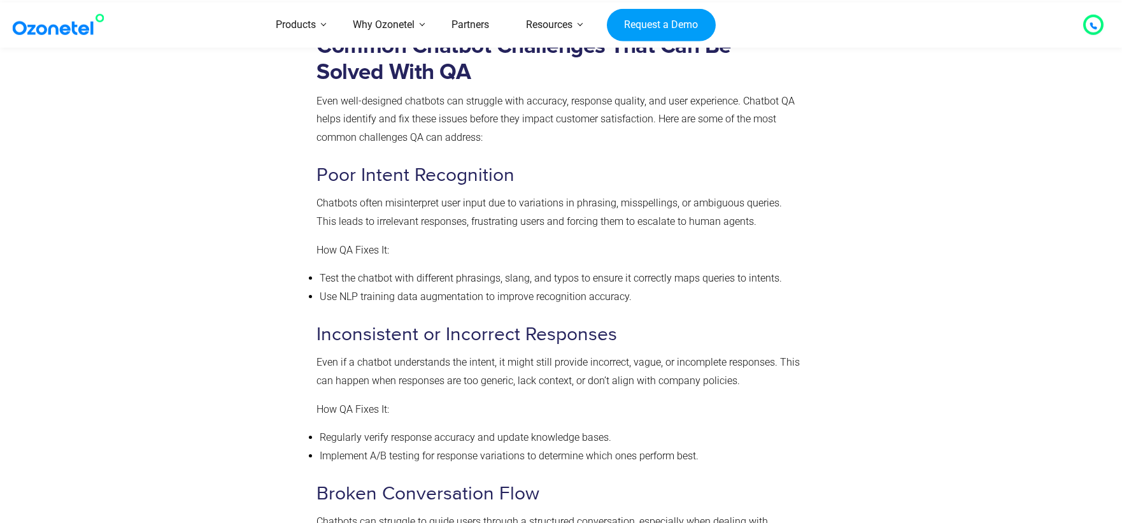
scroll to position [1513, 0]
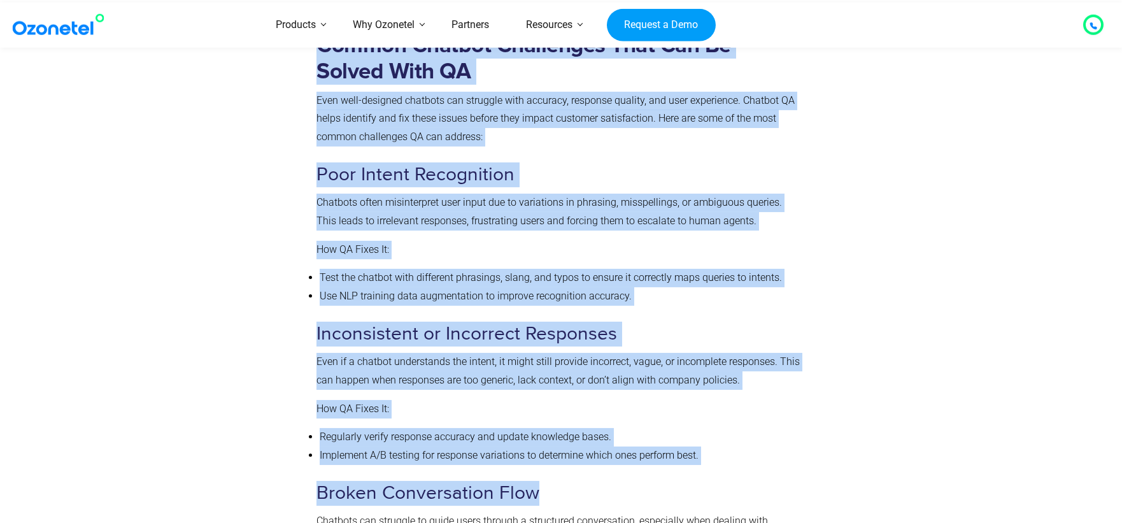
drag, startPoint x: 331, startPoint y: 465, endPoint x: 607, endPoint y: 472, distance: 275.8
click at [607, 481] on h3 "Broken Conversation Flow" at bounding box center [558, 493] width 483 height 25
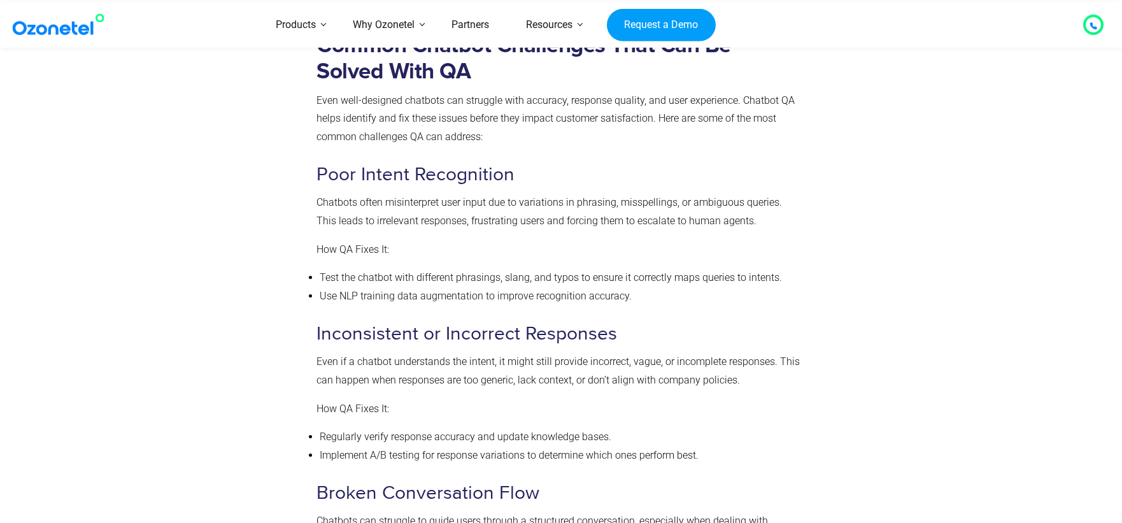
click at [560, 481] on h3 "Broken Conversation Flow" at bounding box center [558, 493] width 483 height 25
drag, startPoint x: 325, startPoint y: 492, endPoint x: 780, endPoint y: 495, distance: 455.3
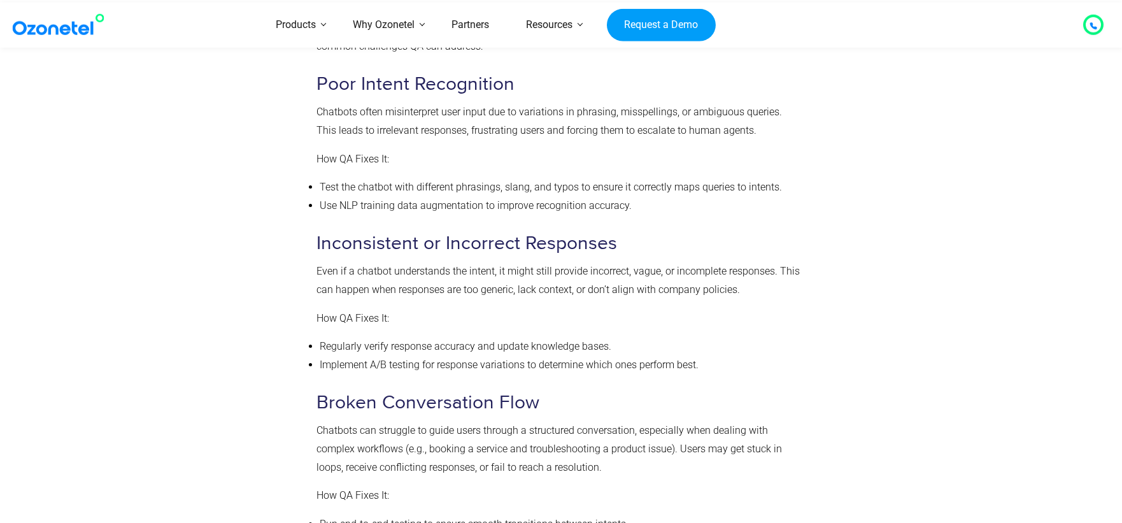
click at [618, 487] on p "How QA Fixes It:" at bounding box center [558, 496] width 483 height 18
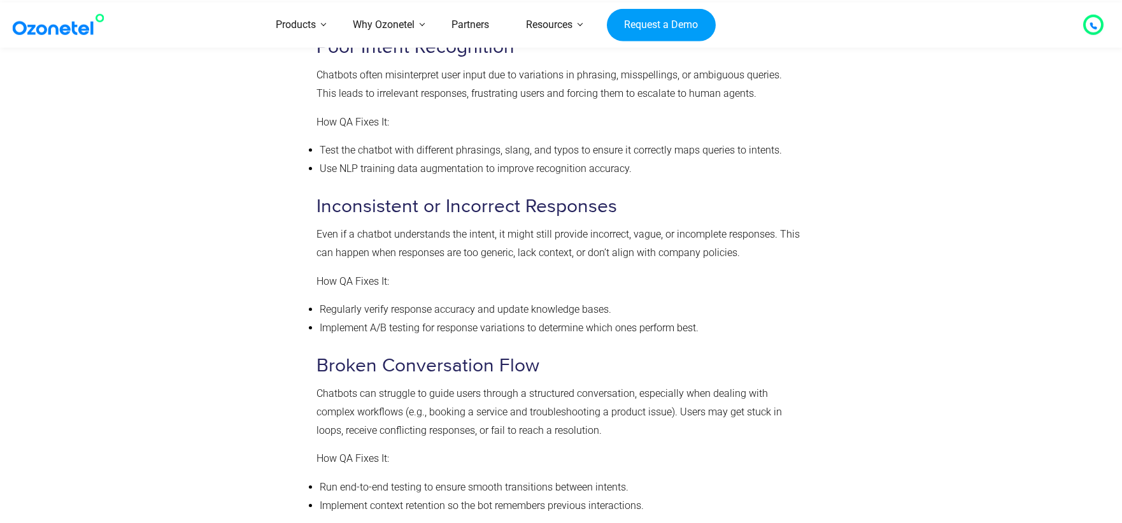
click at [467, 385] on p "Chatbots can struggle to guide users through a structured conversation, especia…" at bounding box center [558, 412] width 483 height 55
click at [467, 383] on p "Chatbots can struggle to guide users through a structured conversation, especia…" at bounding box center [558, 410] width 483 height 55
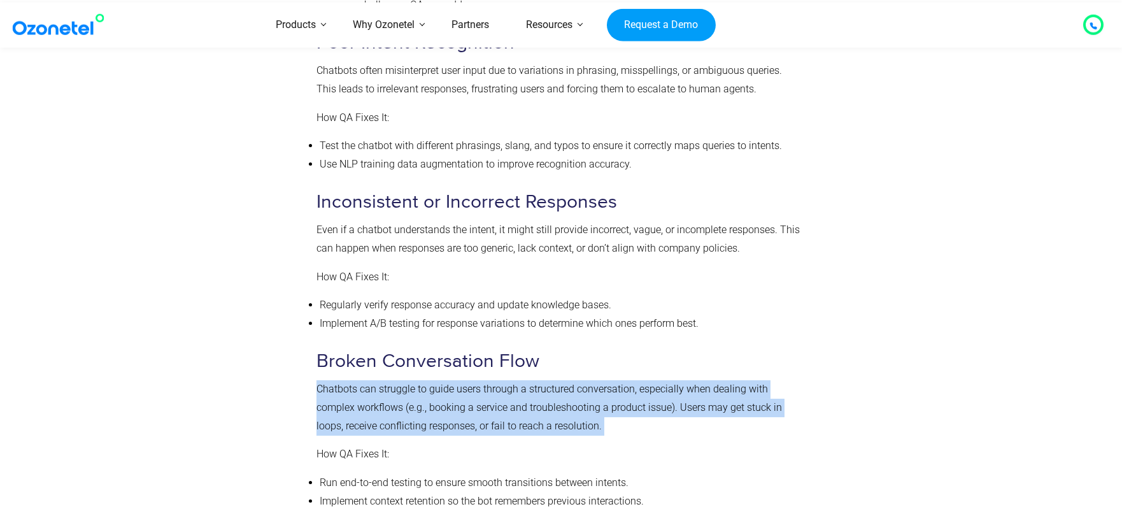
click at [467, 380] on p "Chatbots can struggle to guide users through a structured conversation, especia…" at bounding box center [558, 407] width 483 height 55
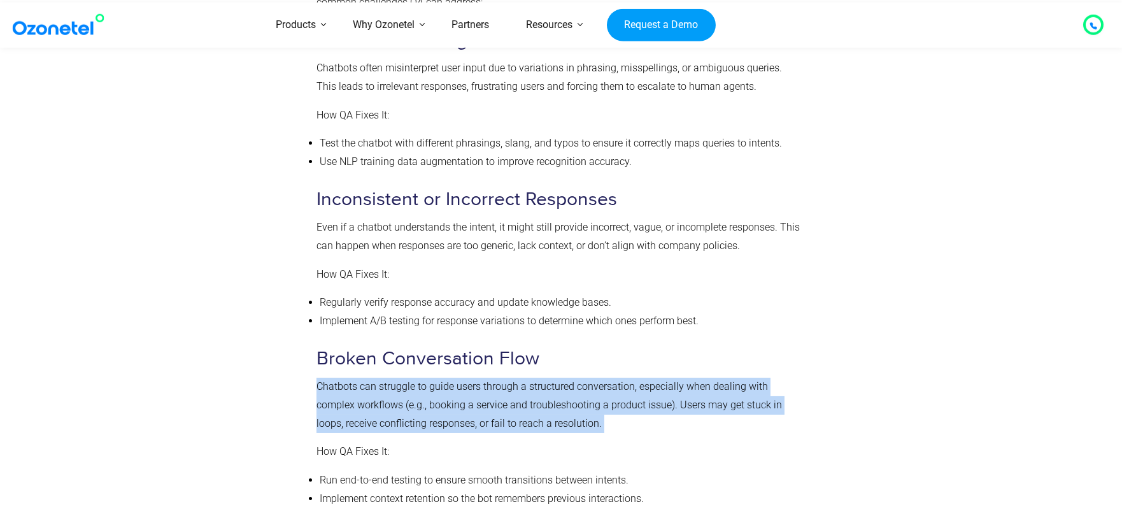
click at [427, 403] on p "Chatbots can struggle to guide users through a structured conversation, especia…" at bounding box center [558, 405] width 483 height 55
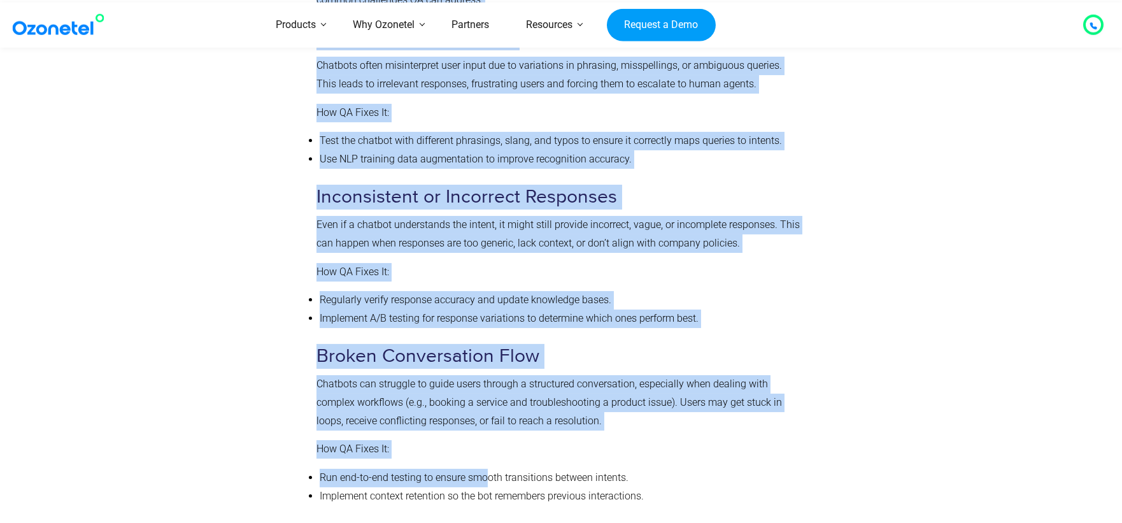
drag, startPoint x: 318, startPoint y: 422, endPoint x: 490, endPoint y: 452, distance: 174.5
click at [455, 487] on li "Implement context retention so the bot remembers previous interactions." at bounding box center [560, 496] width 480 height 18
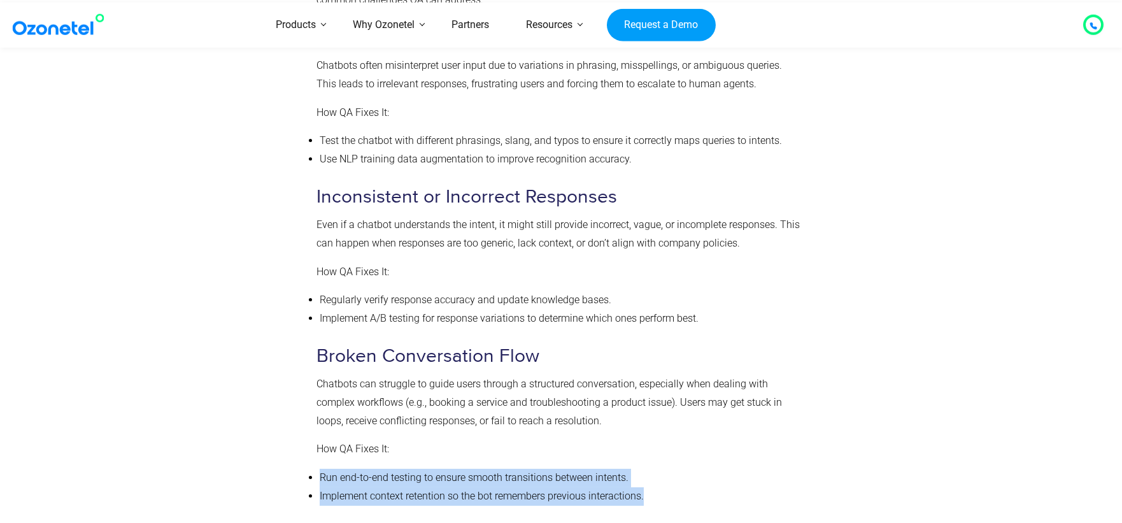
drag, startPoint x: 319, startPoint y: 443, endPoint x: 706, endPoint y: 464, distance: 387.8
click at [706, 469] on ul "Run end-to-end testing to ensure smooth transitions between intents. Implement …" at bounding box center [558, 487] width 483 height 37
click at [706, 487] on li "Implement context retention so the bot remembers previous interactions." at bounding box center [560, 496] width 480 height 18
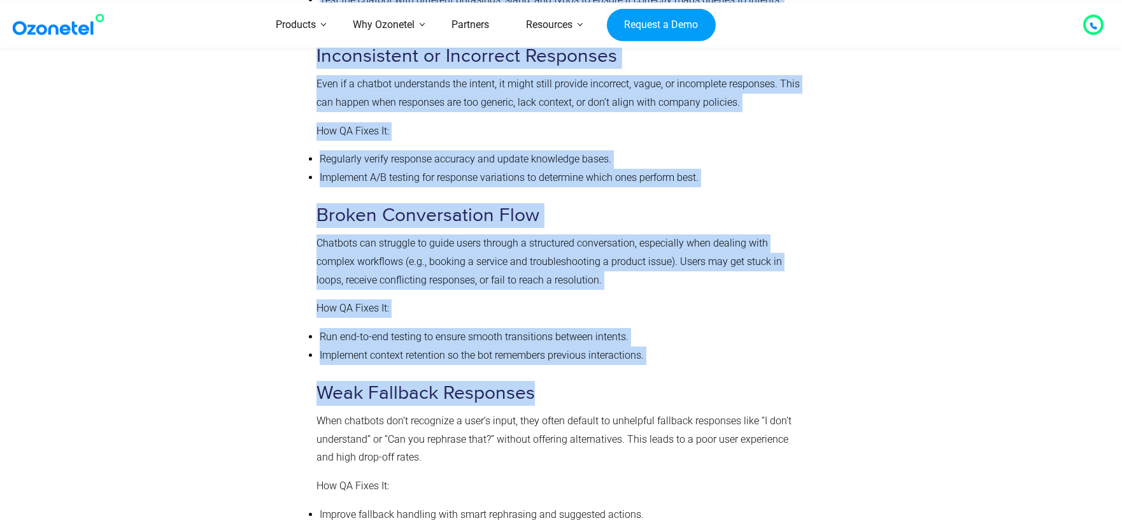
drag, startPoint x: 300, startPoint y: 363, endPoint x: 602, endPoint y: 353, distance: 302.0
click at [602, 353] on div "Common Chatbot Challenges That Can Be Solved With QA Even well-designed chatbot…" at bounding box center [560, 423] width 783 height 1356
click at [602, 381] on h3 "Weak Fallback Responses" at bounding box center [558, 393] width 483 height 25
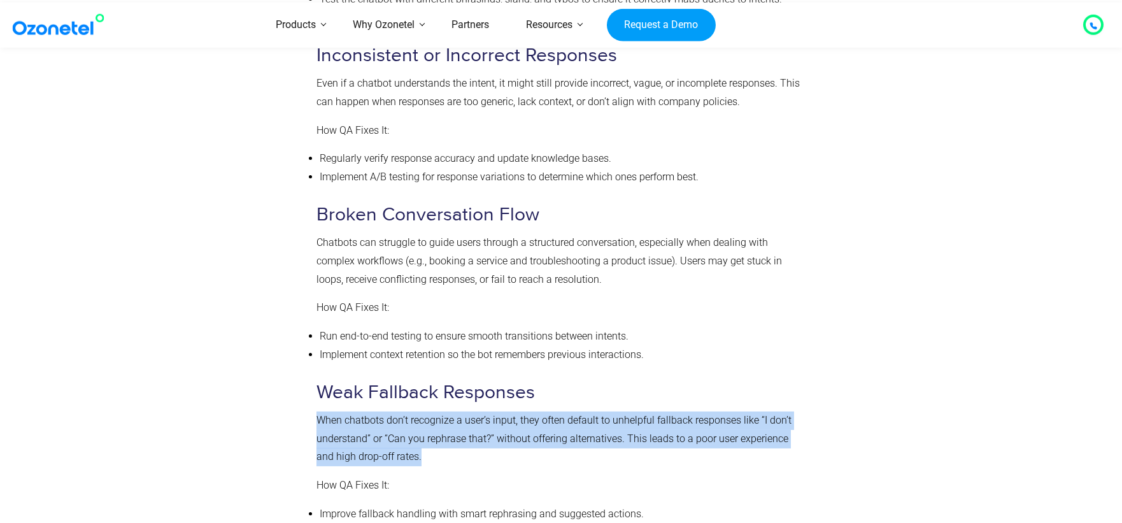
drag, startPoint x: 369, startPoint y: 390, endPoint x: 443, endPoint y: 427, distance: 82.0
click at [443, 427] on p "When chatbots don’t recognize a user’s input, they often default to unhelpful f…" at bounding box center [558, 438] width 483 height 55
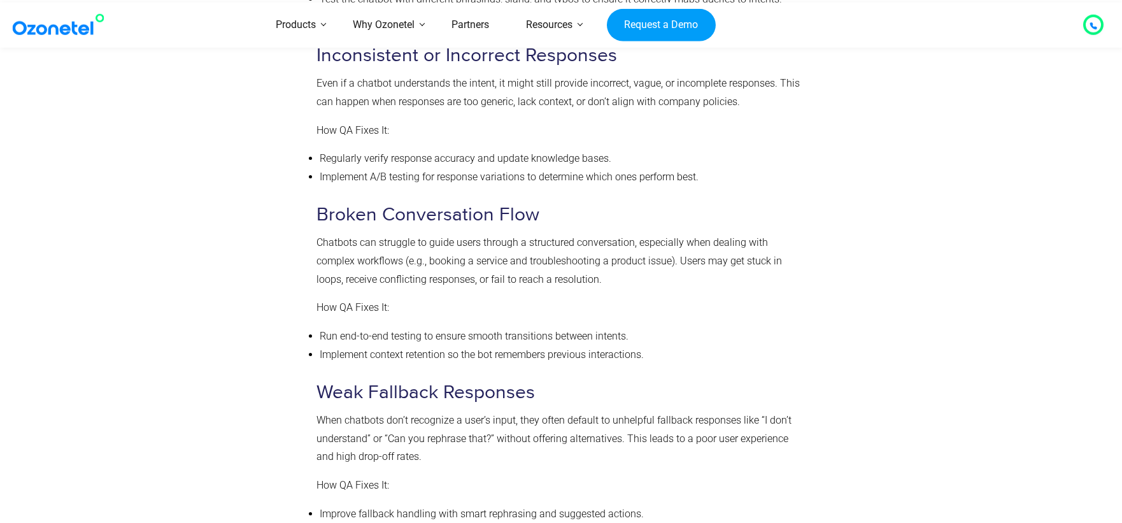
click at [302, 388] on div at bounding box center [239, 423] width 141 height 1356
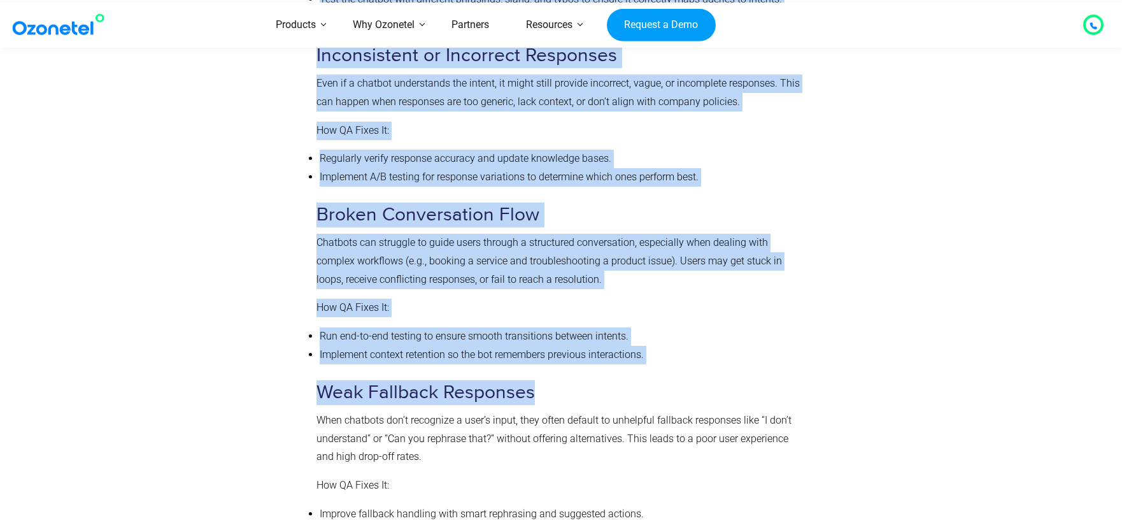
drag, startPoint x: 304, startPoint y: 360, endPoint x: 573, endPoint y: 367, distance: 268.9
click at [574, 366] on div "Common Chatbot Challenges That Can Be Solved With QA Even well-designed chatbot…" at bounding box center [560, 423] width 783 height 1356
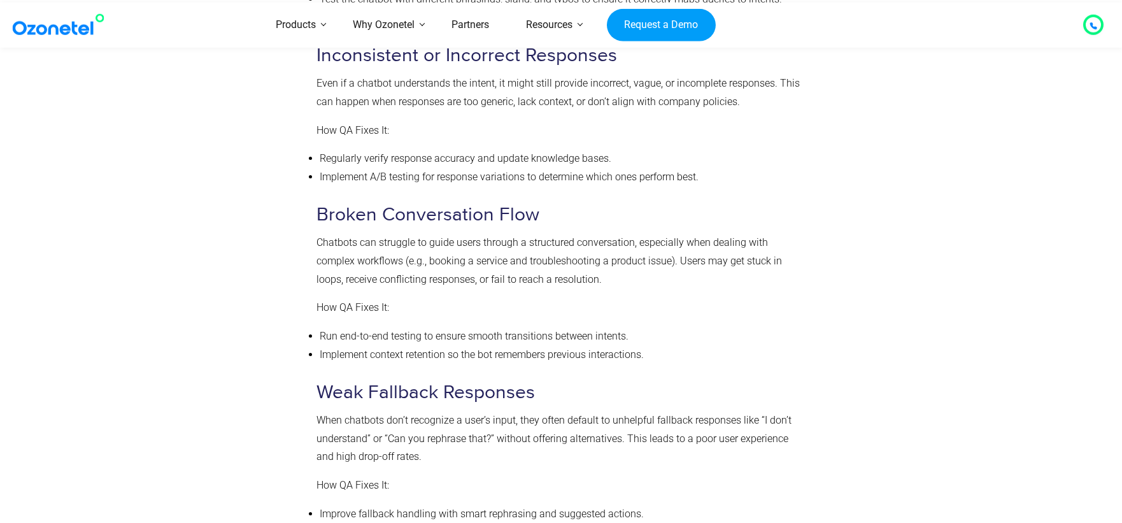
click at [558, 374] on div "Common Chatbot Challenges That Can Be Solved With QA Even well-designed chatbot…" at bounding box center [558, 419] width 483 height 1330
drag, startPoint x: 318, startPoint y: 394, endPoint x: 511, endPoint y: 391, distance: 193.0
click at [511, 411] on p "When chatbots don’t recognize a user’s input, they often default to unhelpful f…" at bounding box center [558, 438] width 483 height 55
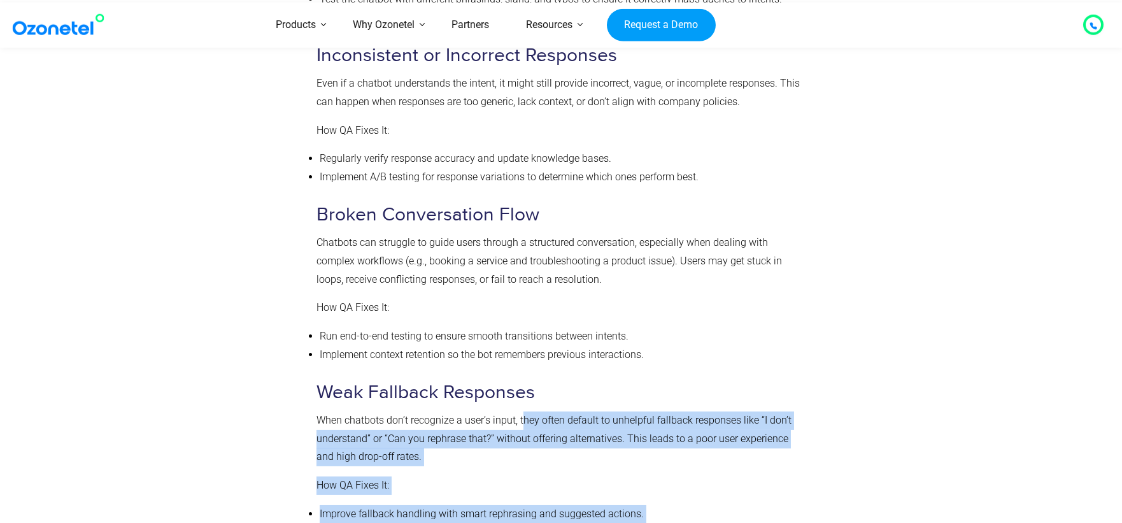
drag, startPoint x: 525, startPoint y: 392, endPoint x: 826, endPoint y: 397, distance: 300.6
click at [826, 397] on div "Common Chatbot Challenges That Can Be Solved With QA Even well-designed chatbot…" at bounding box center [560, 423] width 783 height 1356
click at [826, 397] on div at bounding box center [876, 423] width 141 height 1356
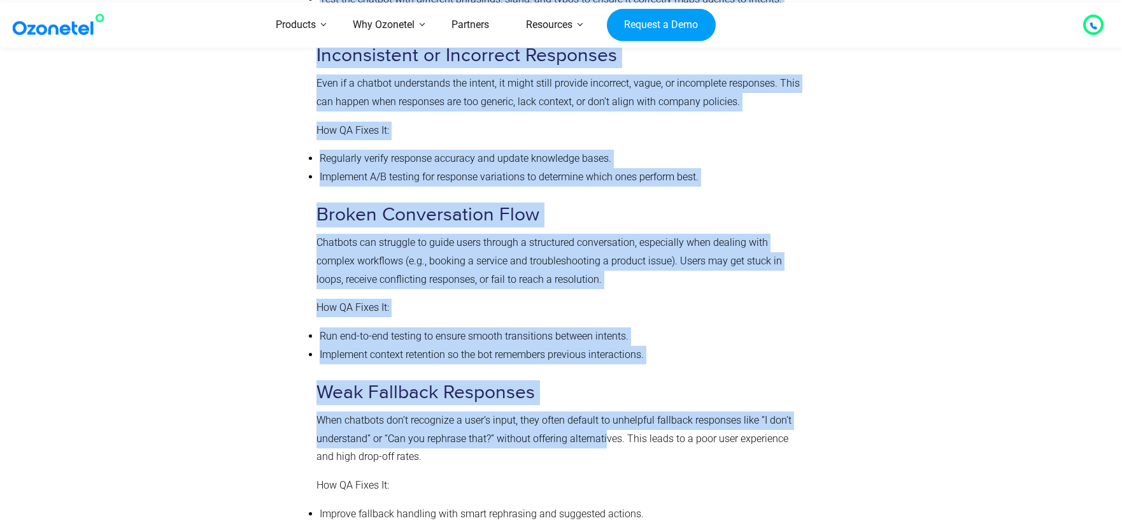
drag, startPoint x: 299, startPoint y: 409, endPoint x: 606, endPoint y: 415, distance: 307.0
click at [607, 416] on div "Common Chatbot Challenges That Can Be Solved With QA Even well-designed chatbot…" at bounding box center [560, 423] width 783 height 1356
click at [606, 415] on p "When chatbots don’t recognize a user’s input, they often default to unhelpful f…" at bounding box center [558, 438] width 483 height 55
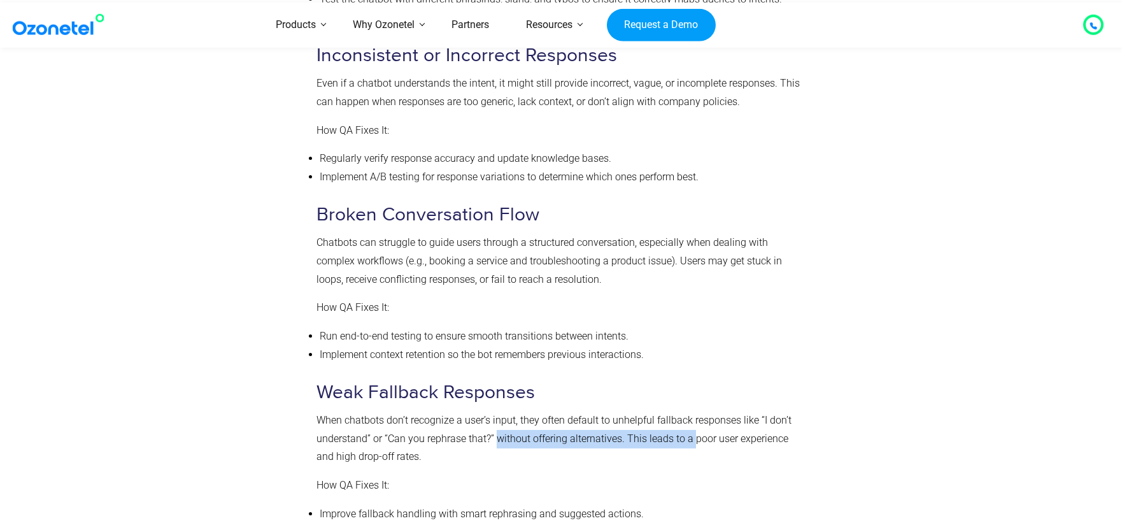
drag, startPoint x: 494, startPoint y: 410, endPoint x: 692, endPoint y: 406, distance: 198.1
click at [692, 411] on p "When chatbots don’t recognize a user’s input, they often default to unhelpful f…" at bounding box center [558, 438] width 483 height 55
drag, startPoint x: 495, startPoint y: 408, endPoint x: 646, endPoint y: 409, distance: 150.9
click at [646, 411] on p "When chatbots don’t recognize a user’s input, they often default to unhelpful f…" at bounding box center [558, 438] width 483 height 55
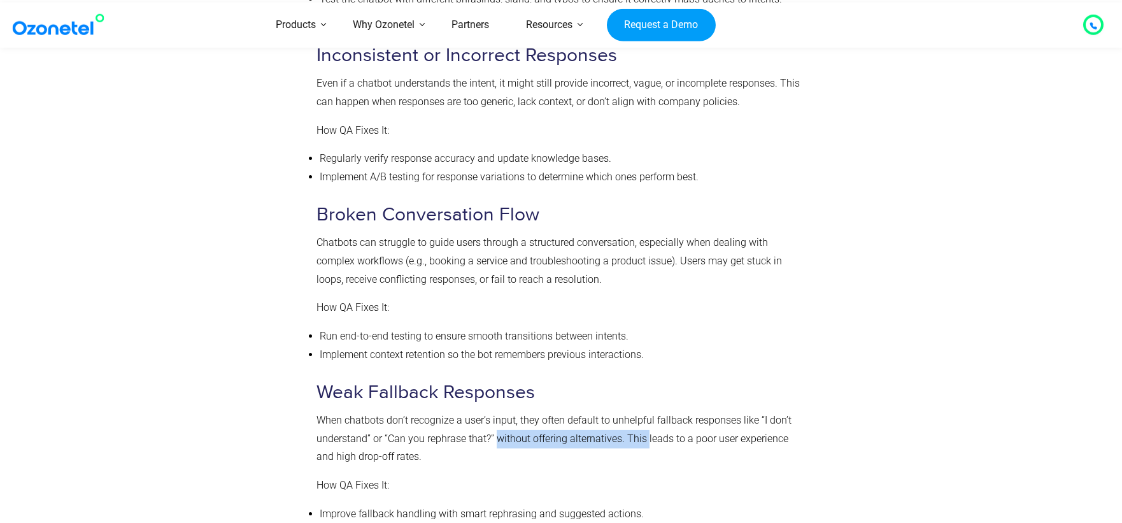
click at [645, 411] on p "When chatbots don’t recognize a user’s input, they often default to unhelpful f…" at bounding box center [558, 438] width 483 height 55
click at [613, 411] on p "When chatbots don’t recognize a user’s input, they often default to unhelpful f…" at bounding box center [558, 438] width 483 height 55
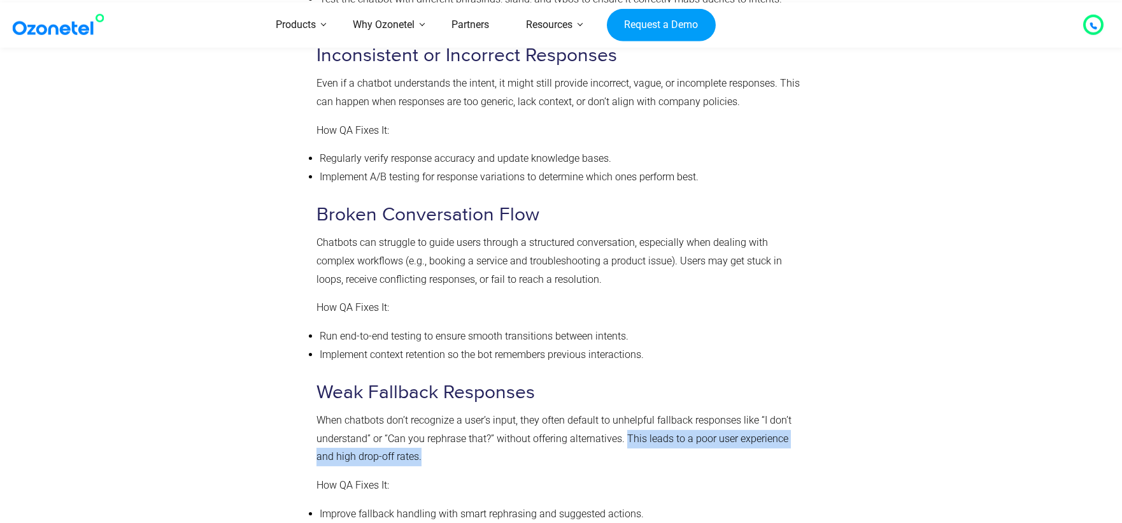
drag, startPoint x: 625, startPoint y: 401, endPoint x: 776, endPoint y: 420, distance: 152.7
click at [776, 420] on p "When chatbots don’t recognize a user’s input, they often default to unhelpful f…" at bounding box center [558, 438] width 483 height 55
click at [374, 434] on p "When chatbots don’t recognize a user’s input, they often default to unhelpful f…" at bounding box center [558, 438] width 483 height 55
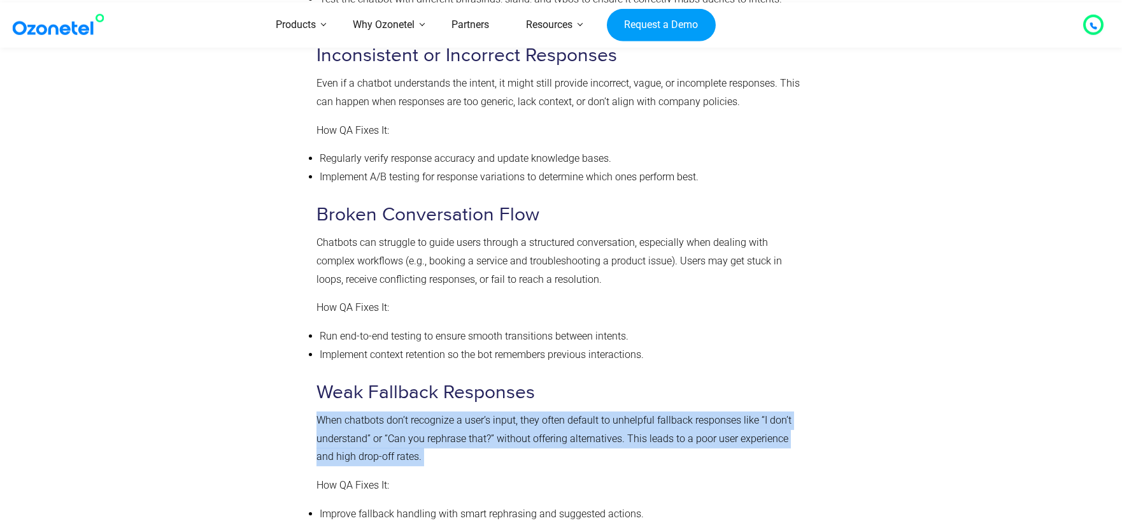
click at [374, 434] on p "When chatbots don’t recognize a user’s input, they often default to unhelpful f…" at bounding box center [558, 438] width 483 height 55
click at [473, 429] on p "When chatbots don’t recognize a user’s input, they often default to unhelpful f…" at bounding box center [558, 438] width 483 height 55
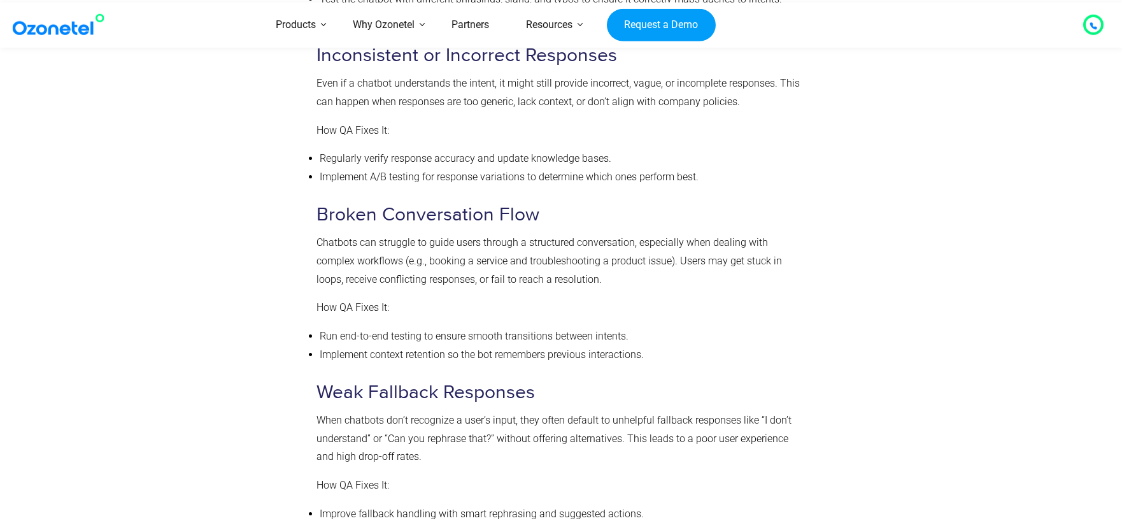
click at [778, 431] on p "When chatbots don’t recognize a user’s input, they often default to unhelpful f…" at bounding box center [558, 438] width 483 height 55
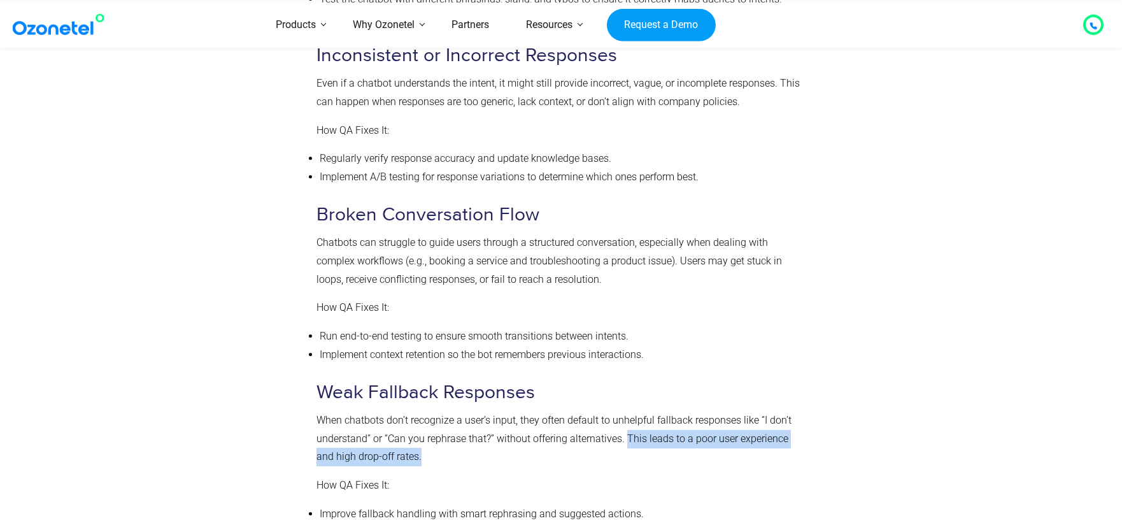
drag, startPoint x: 627, startPoint y: 408, endPoint x: 767, endPoint y: 432, distance: 142.1
click at [767, 432] on p "When chatbots don’t recognize a user’s input, they often default to unhelpful f…" at bounding box center [558, 438] width 483 height 55
